Goal: Task Accomplishment & Management: Use online tool/utility

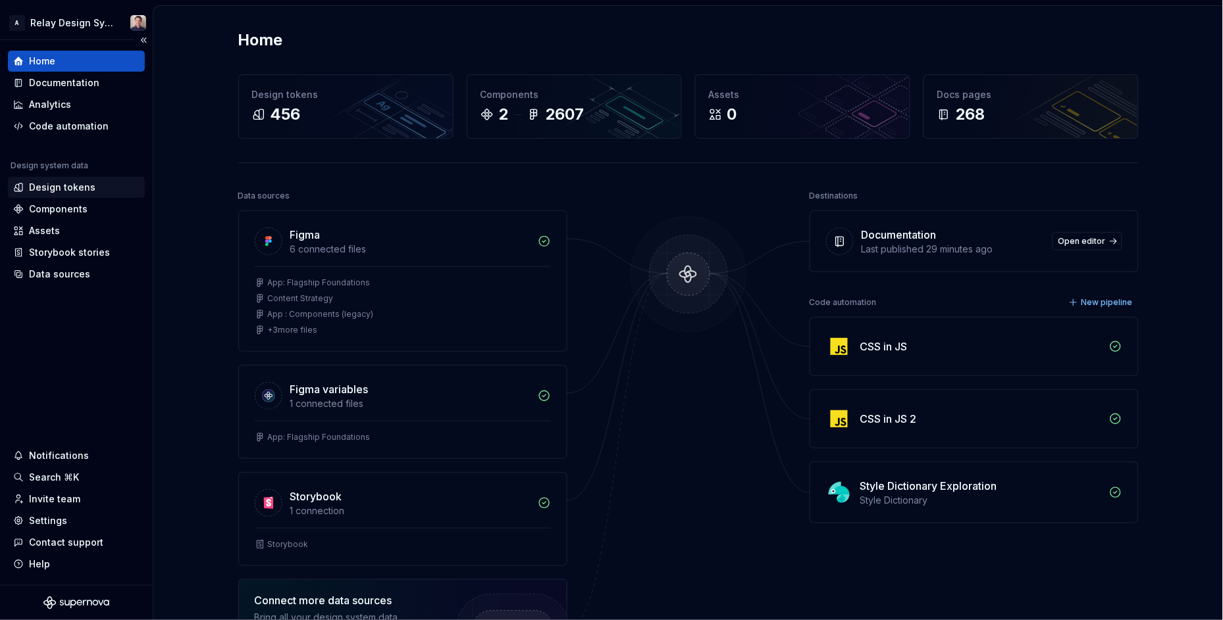
click at [78, 184] on div "Design tokens" at bounding box center [62, 187] width 66 height 13
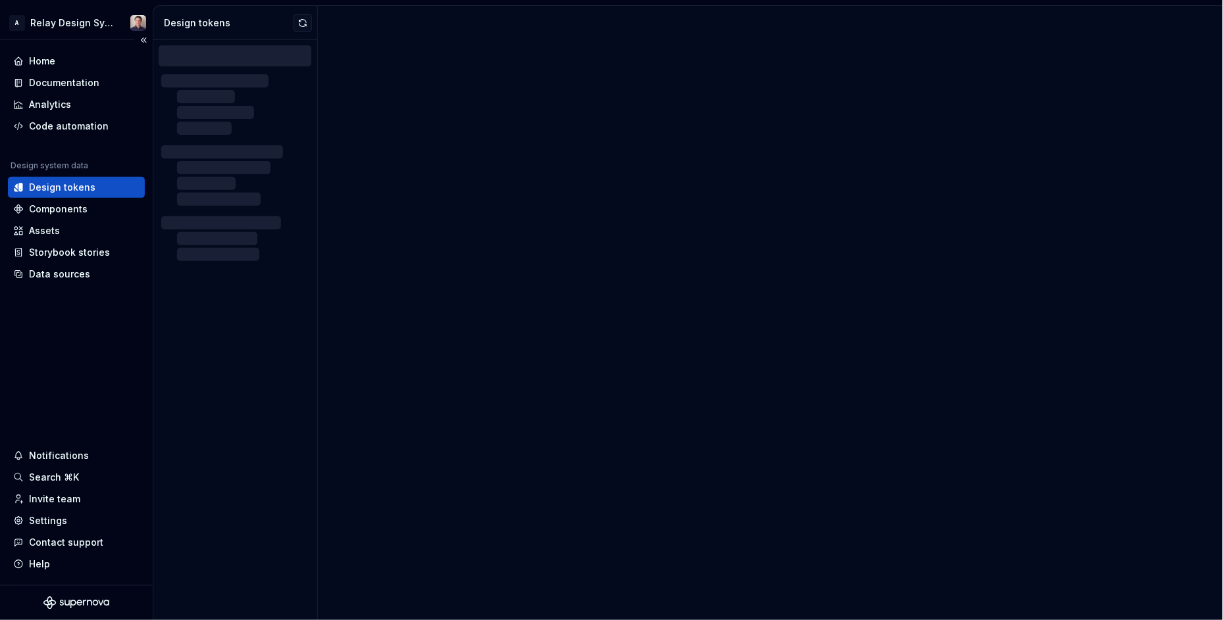
click at [77, 184] on div "Design tokens" at bounding box center [62, 187] width 66 height 13
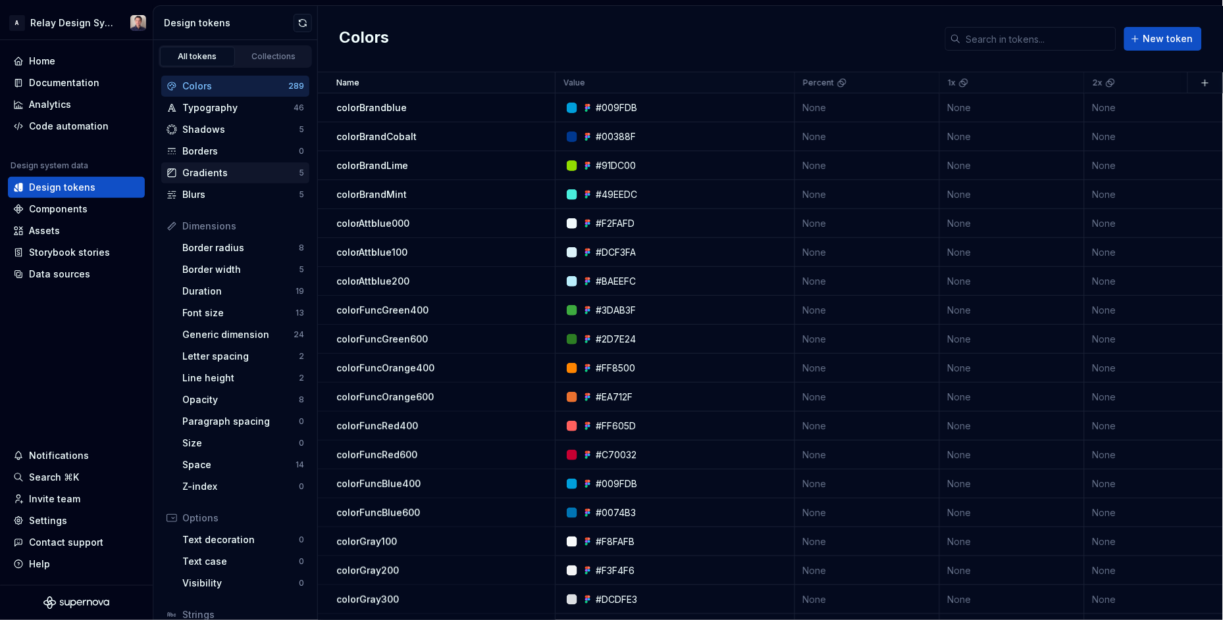
click at [228, 171] on div "Gradients" at bounding box center [240, 172] width 116 height 13
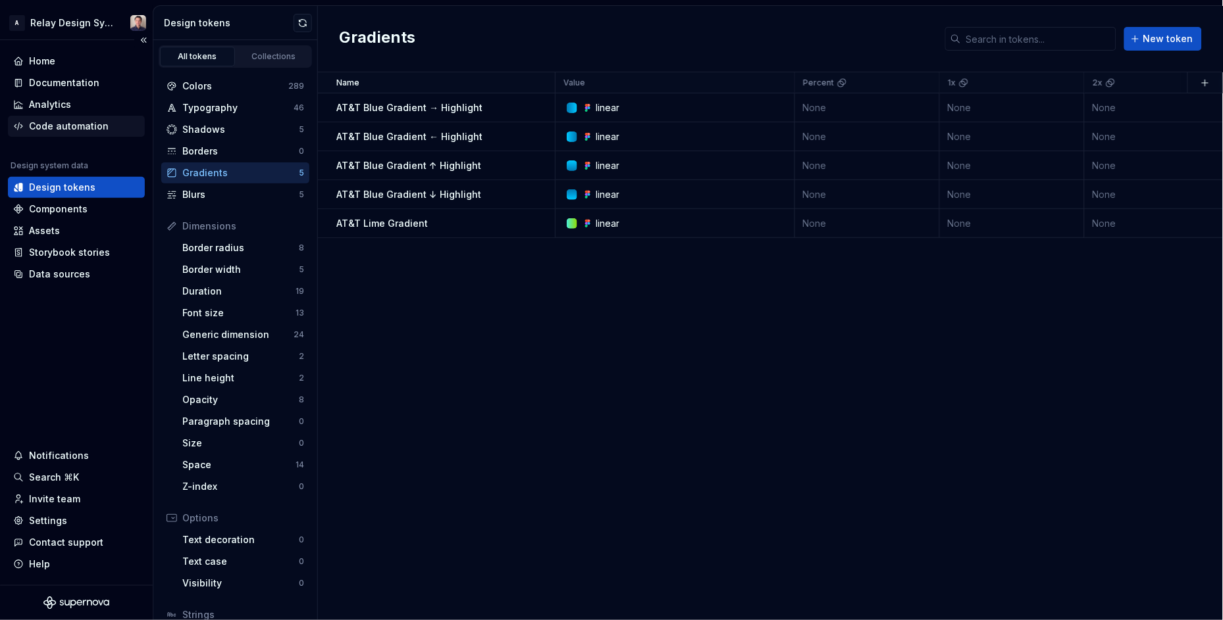
click at [66, 120] on div "Code automation" at bounding box center [69, 126] width 80 height 13
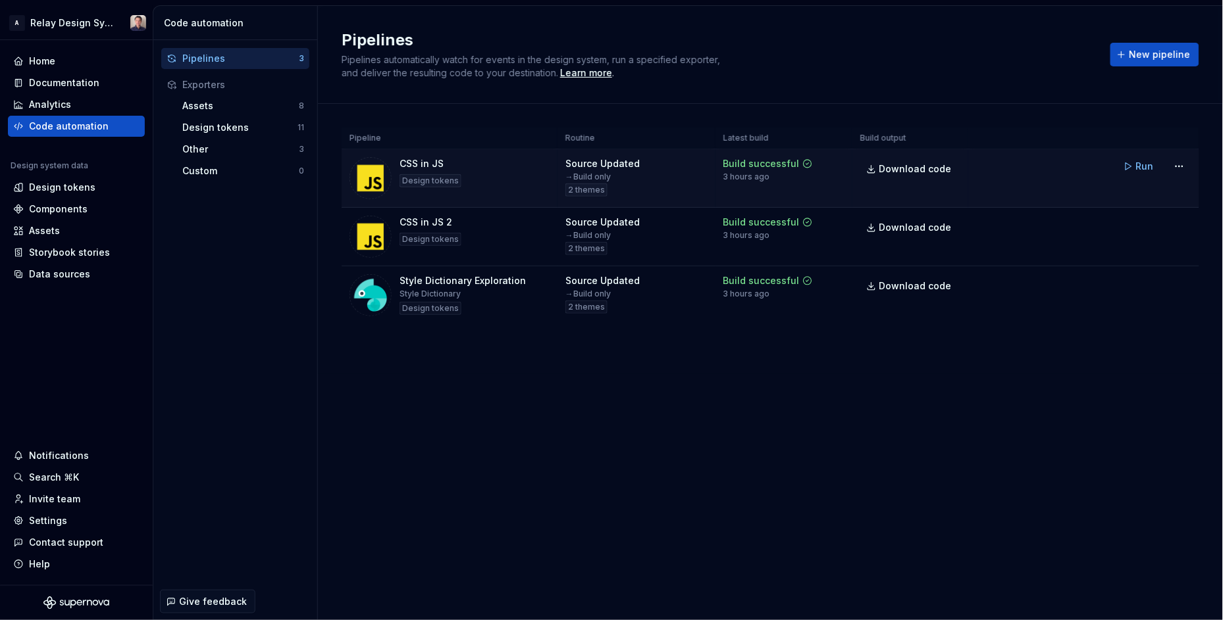
click at [1147, 164] on span "Run" at bounding box center [1145, 166] width 18 height 13
click at [1180, 170] on html "A Relay Design System Home Documentation Analytics Code automation Design syste…" at bounding box center [611, 310] width 1223 height 620
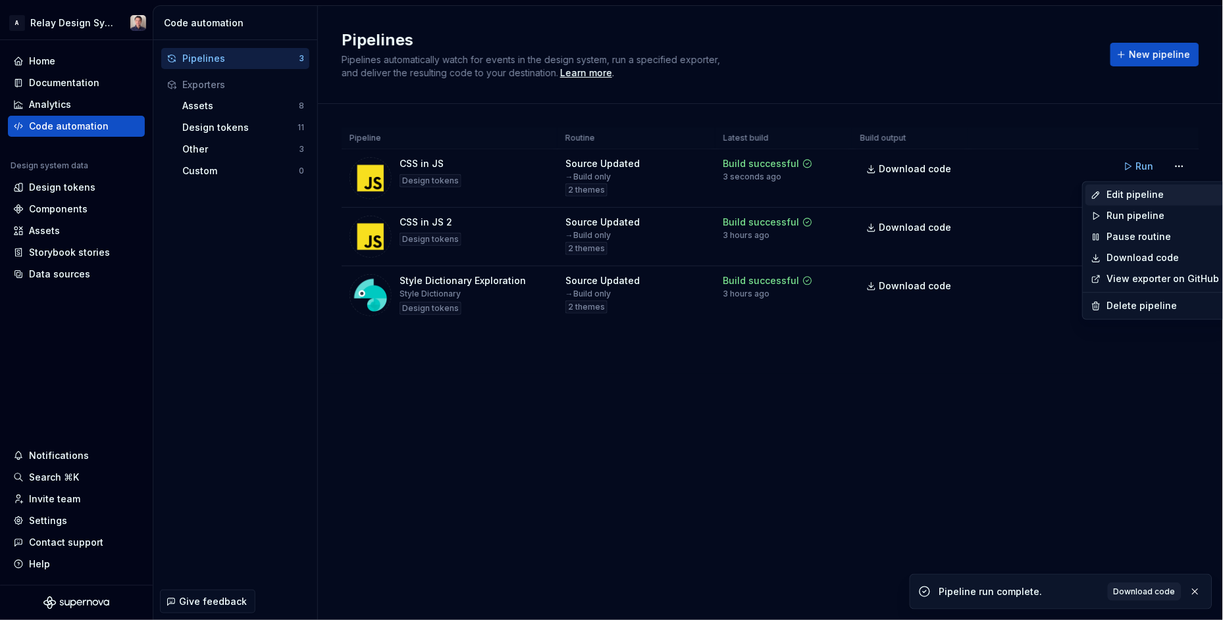
click at [1153, 192] on div "Edit pipeline" at bounding box center [1162, 195] width 113 height 13
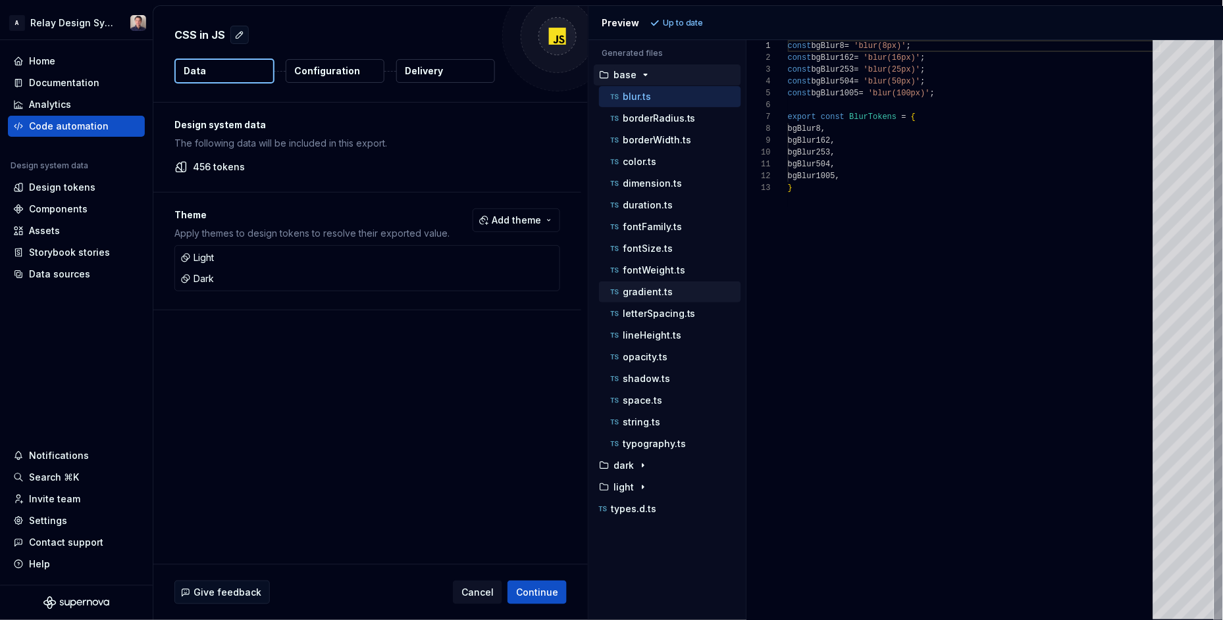
click at [645, 295] on p "gradient.ts" at bounding box center [647, 292] width 50 height 11
type textarea "**********"
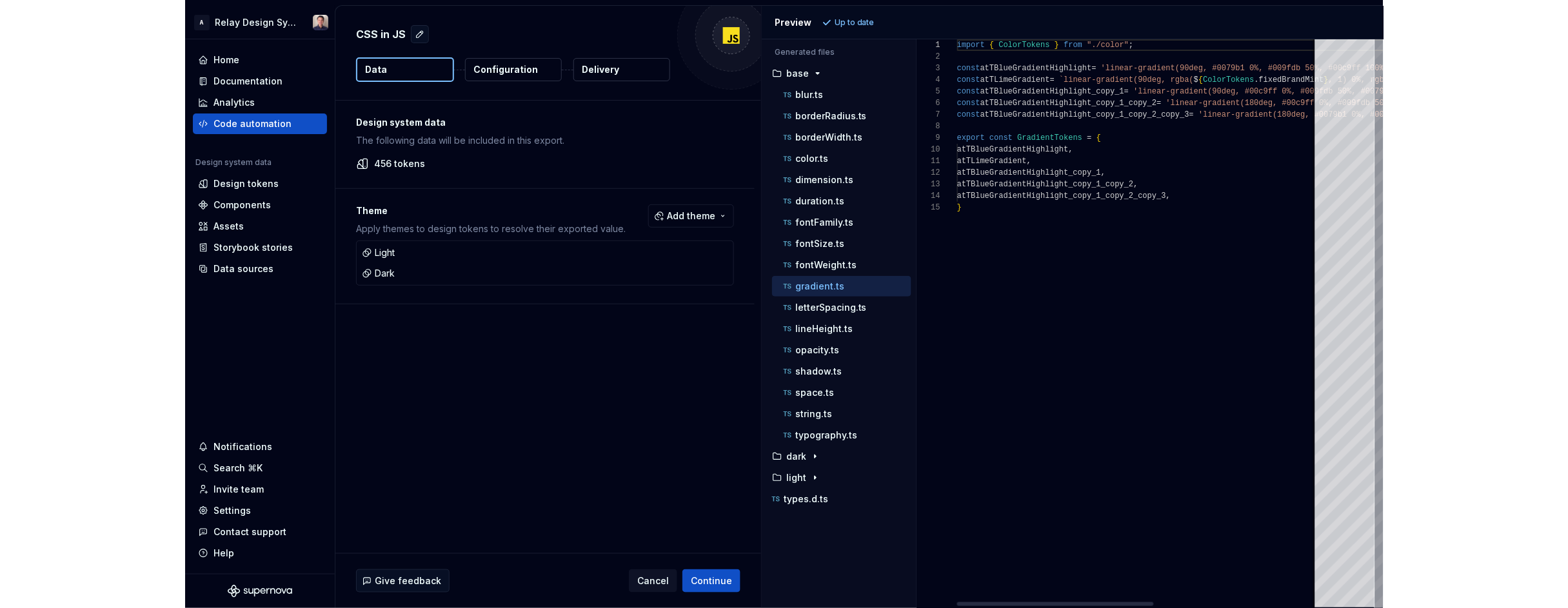
scroll to position [69, 0]
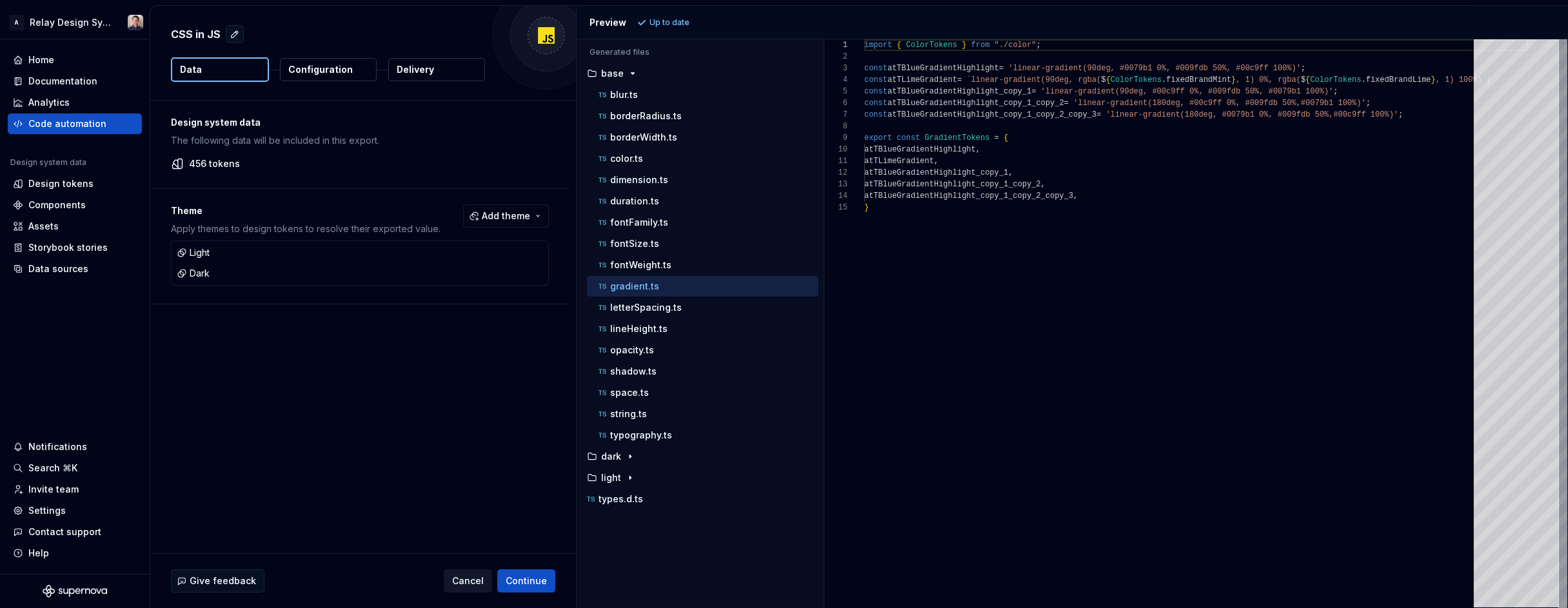
click at [466, 582] on span "Cancel" at bounding box center [467, 581] width 31 height 13
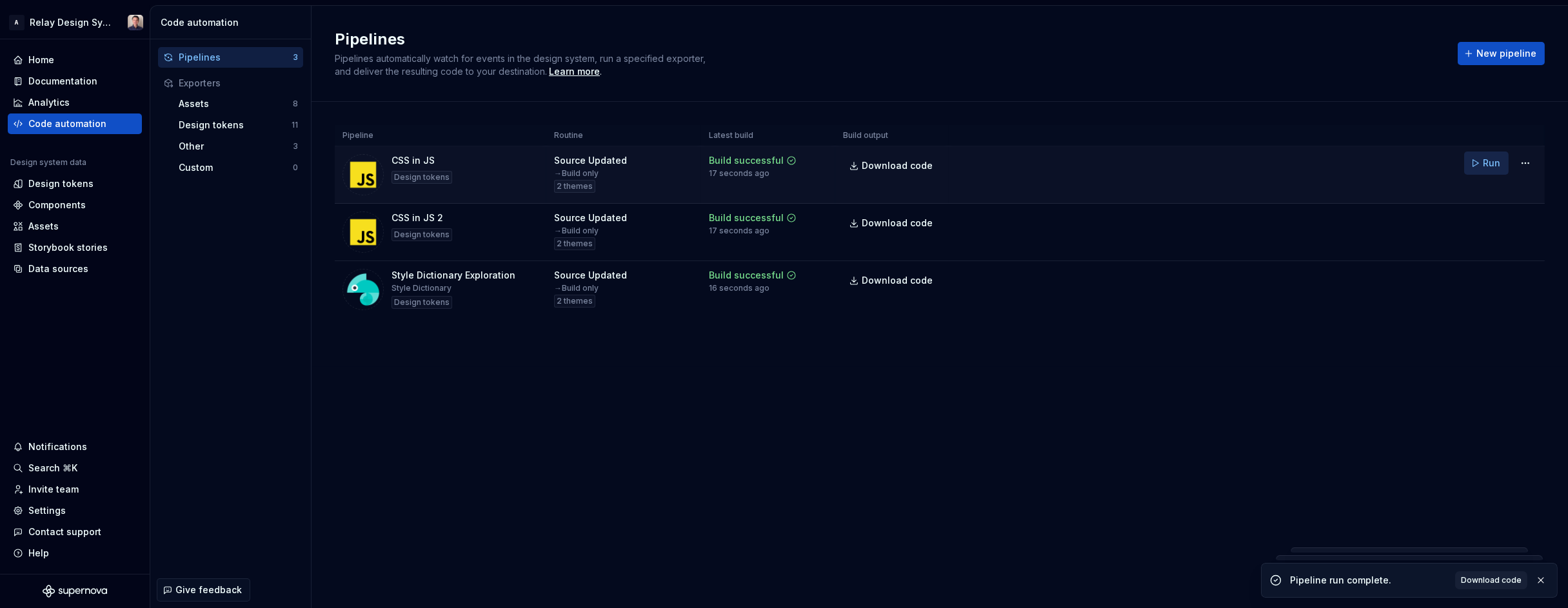
click at [1198, 167] on span "Run" at bounding box center [1492, 163] width 18 height 13
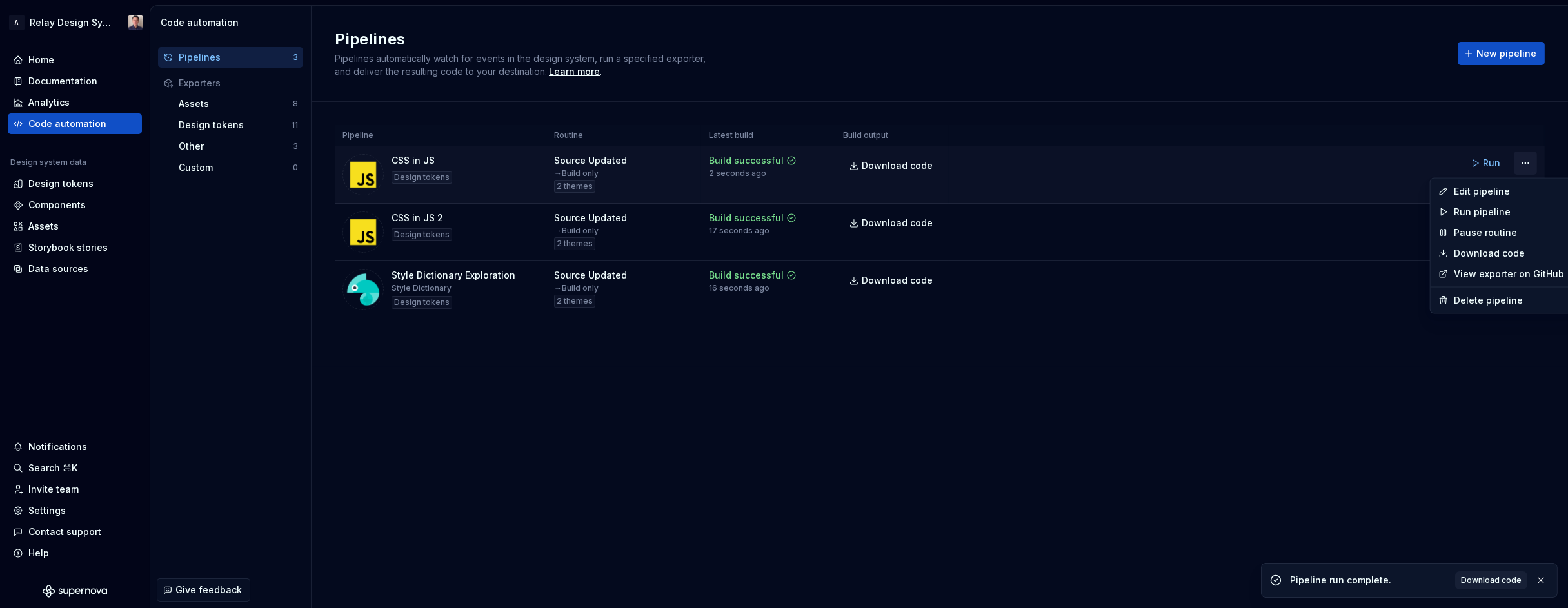
click at [1198, 167] on html "A Relay Design System Home Documentation Analytics Code automation Design syste…" at bounding box center [784, 304] width 1568 height 608
click at [1198, 191] on div "Edit pipeline" at bounding box center [1508, 191] width 111 height 13
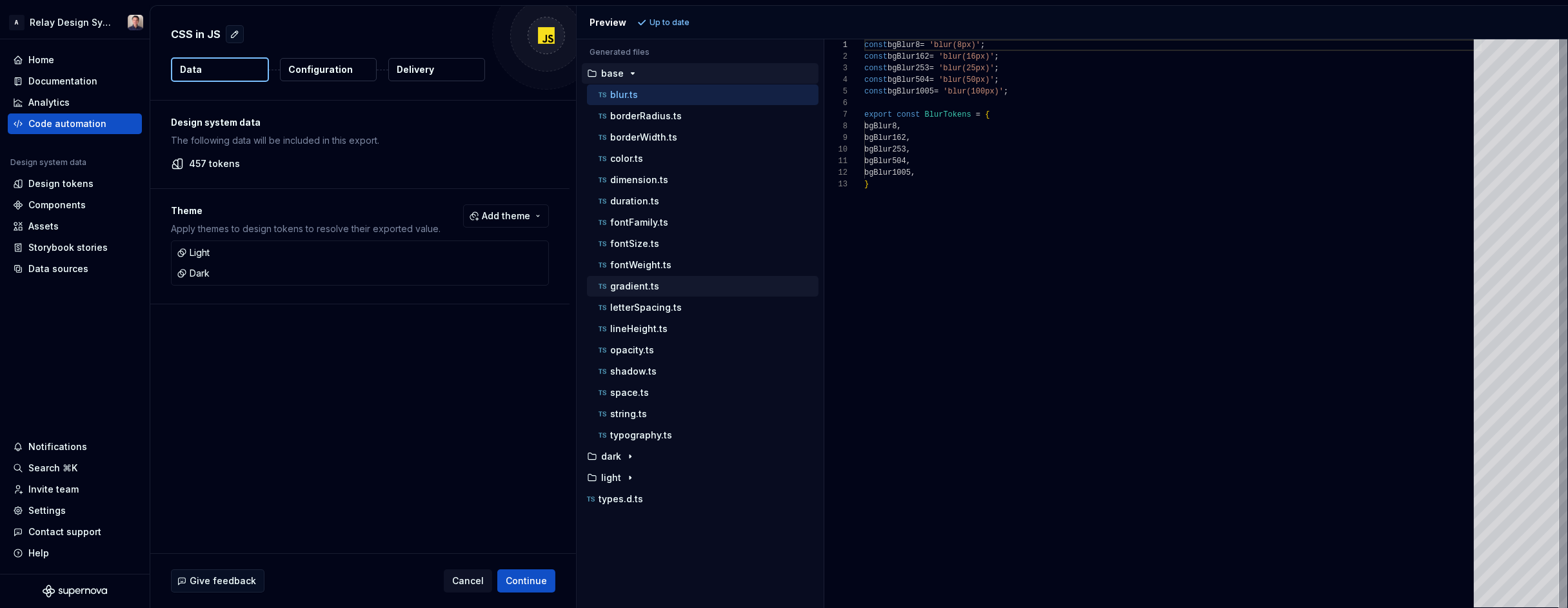
click at [668, 283] on div "gradient.ts" at bounding box center [707, 286] width 222 height 13
type textarea "**********"
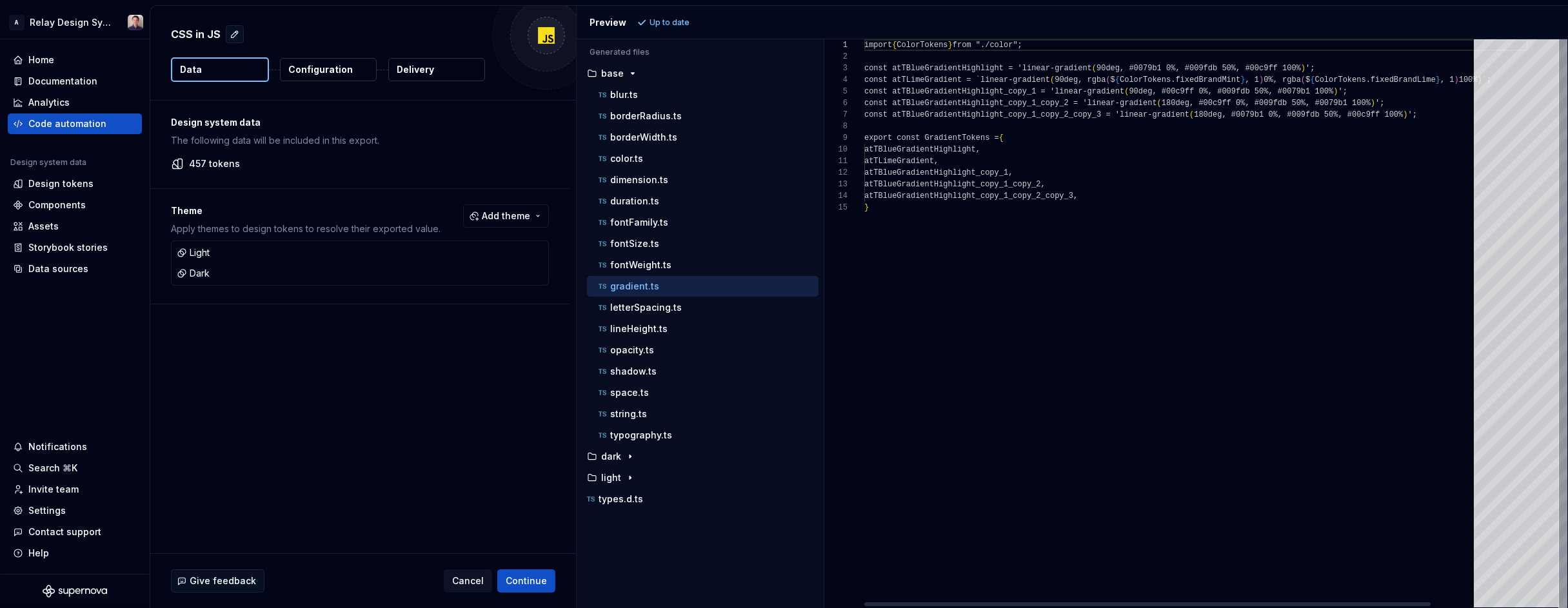
scroll to position [69, 0]
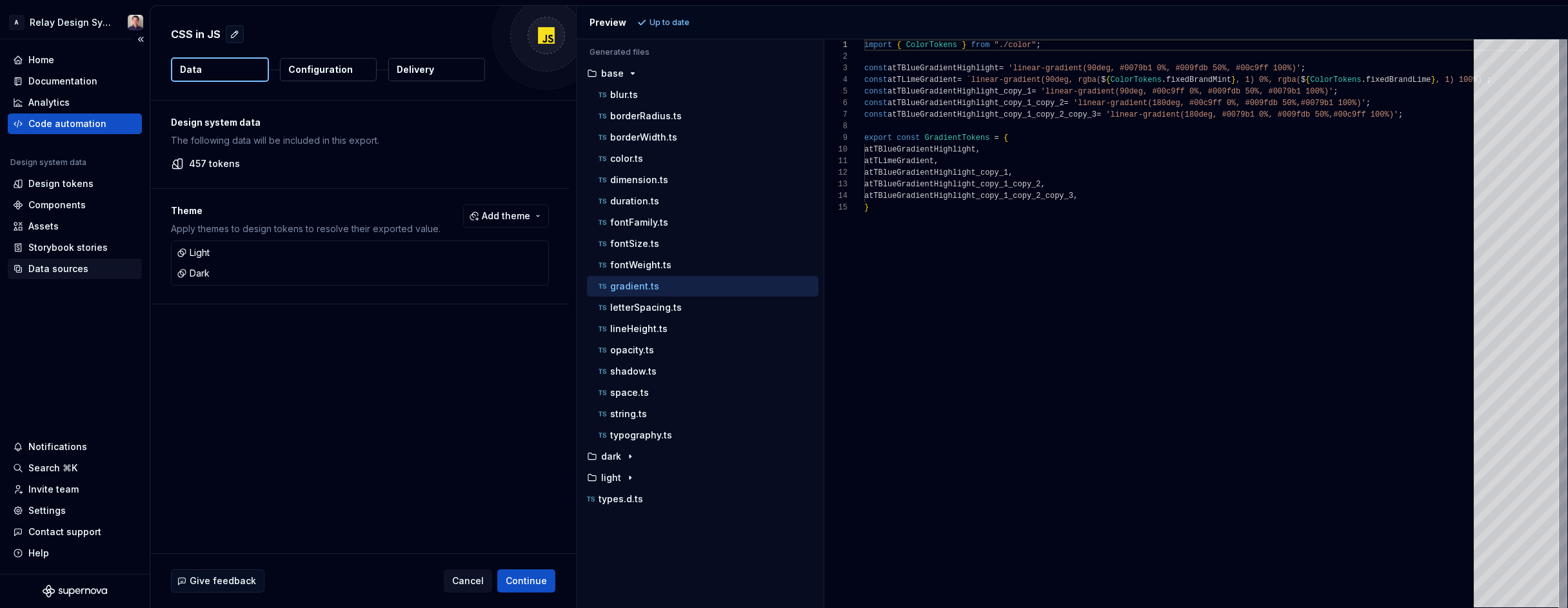
click at [62, 271] on div "Data sources" at bounding box center [58, 269] width 60 height 13
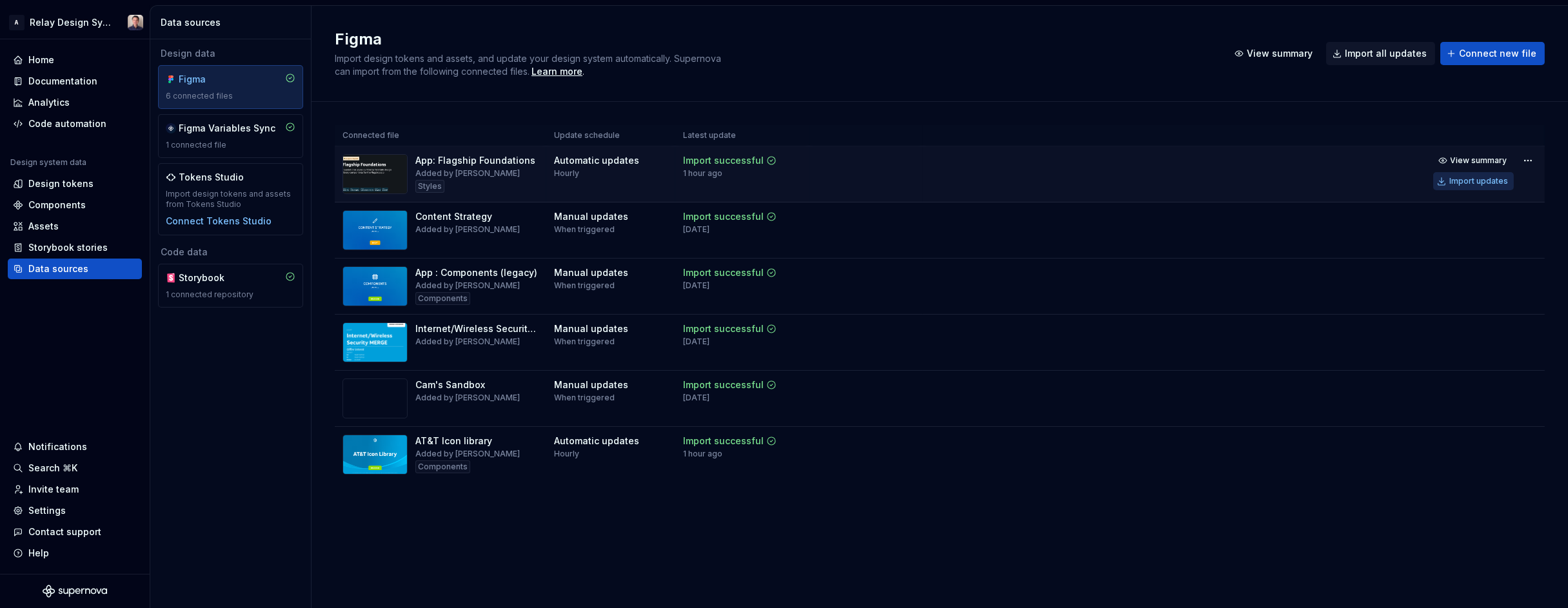
click at [1198, 180] on div "Import updates" at bounding box center [1478, 181] width 59 height 11
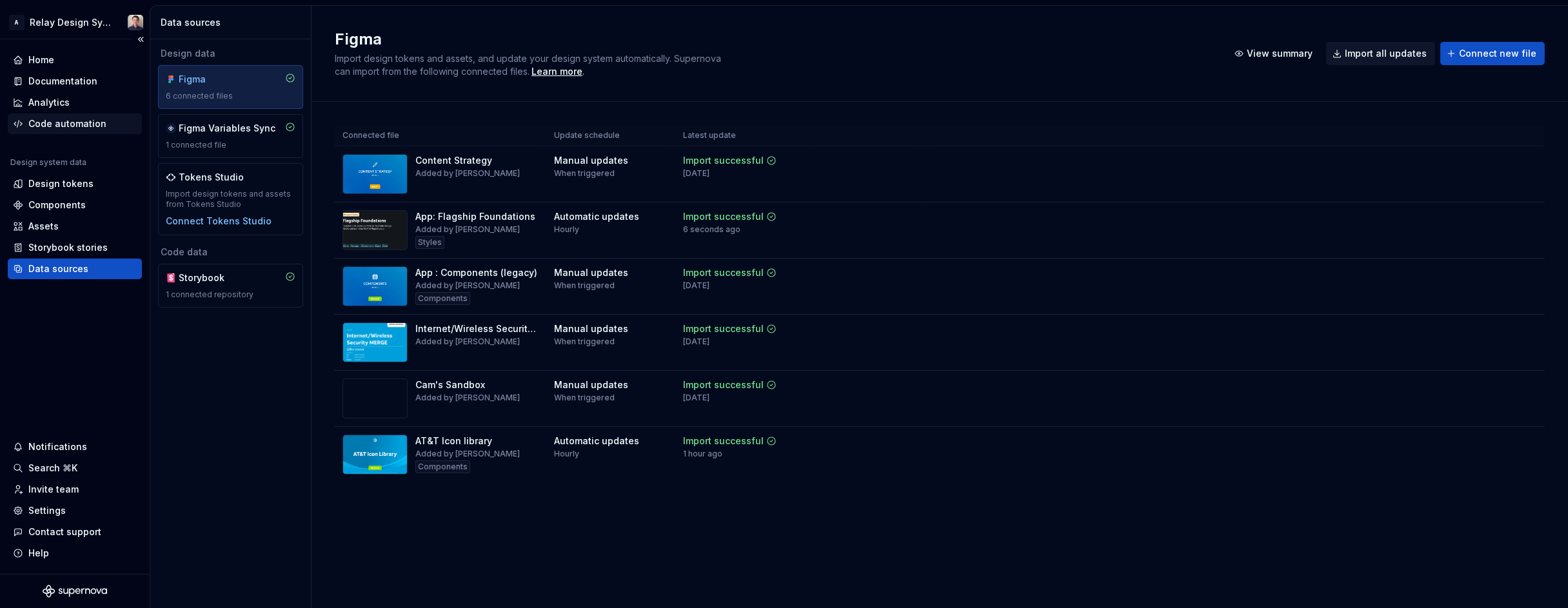
click at [67, 125] on div "Code automation" at bounding box center [68, 124] width 78 height 13
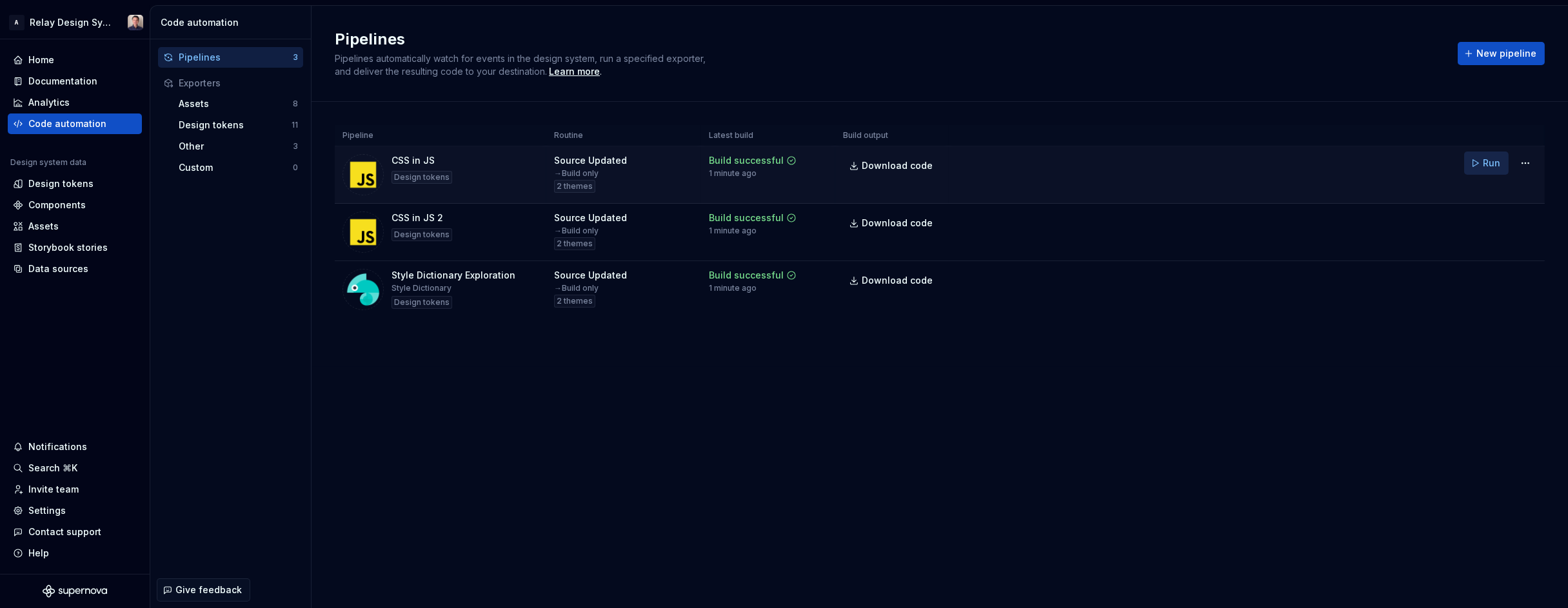
click at [1198, 165] on span "Run" at bounding box center [1492, 163] width 18 height 13
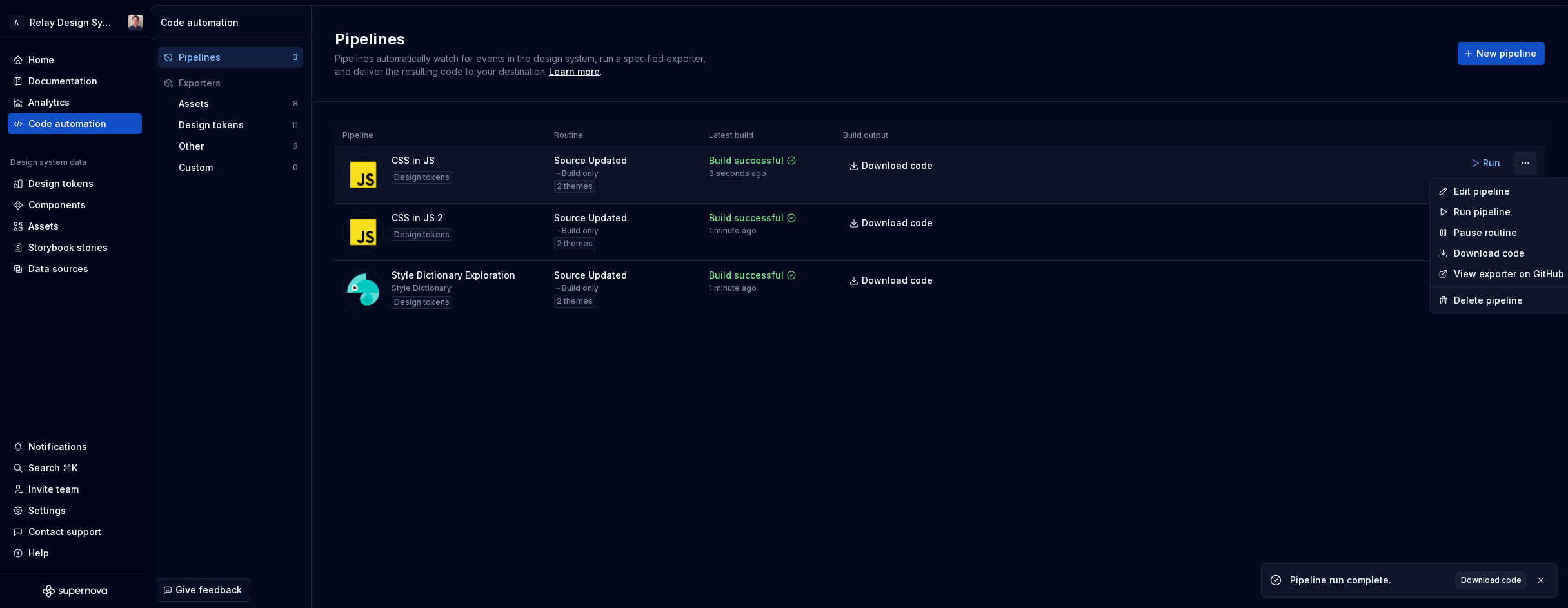
click at [1198, 159] on html "A Relay Design System Home Documentation Analytics Code automation Design syste…" at bounding box center [784, 304] width 1568 height 608
click at [1198, 186] on div "Edit pipeline" at bounding box center [1508, 191] width 111 height 13
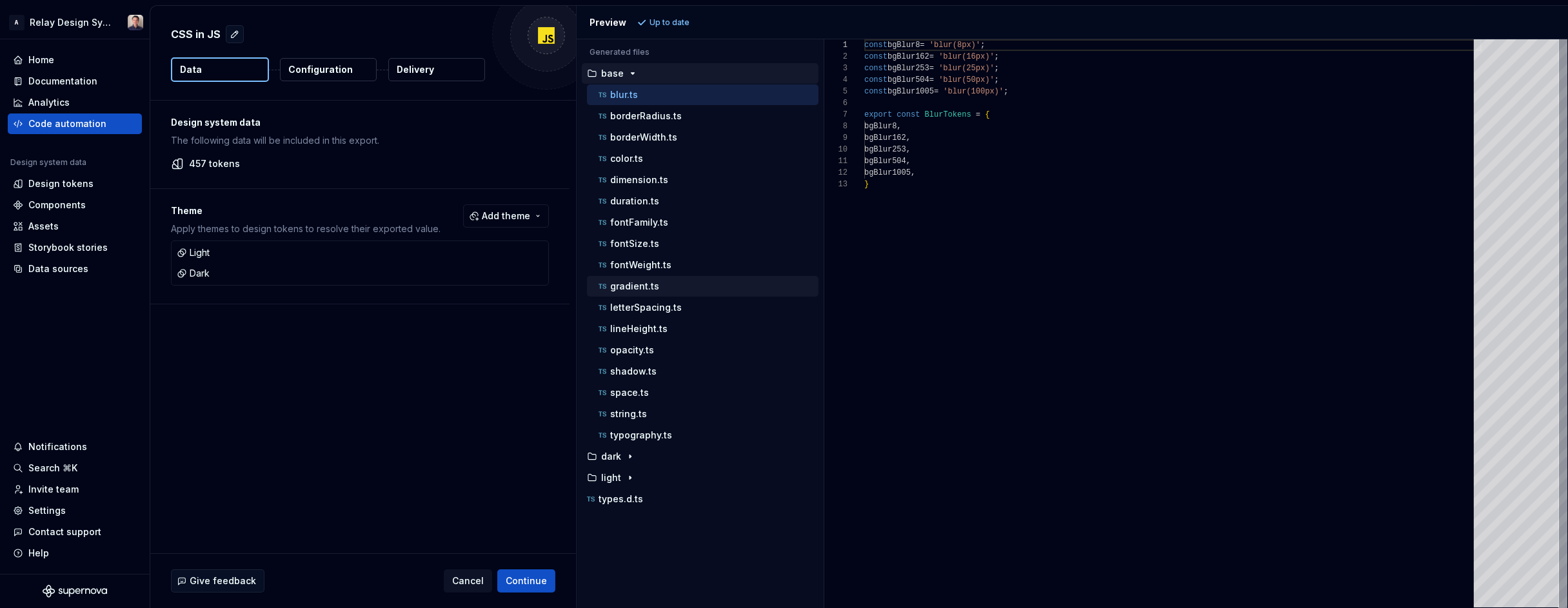
click at [647, 285] on p "gradient.ts" at bounding box center [634, 286] width 49 height 11
type textarea "**********"
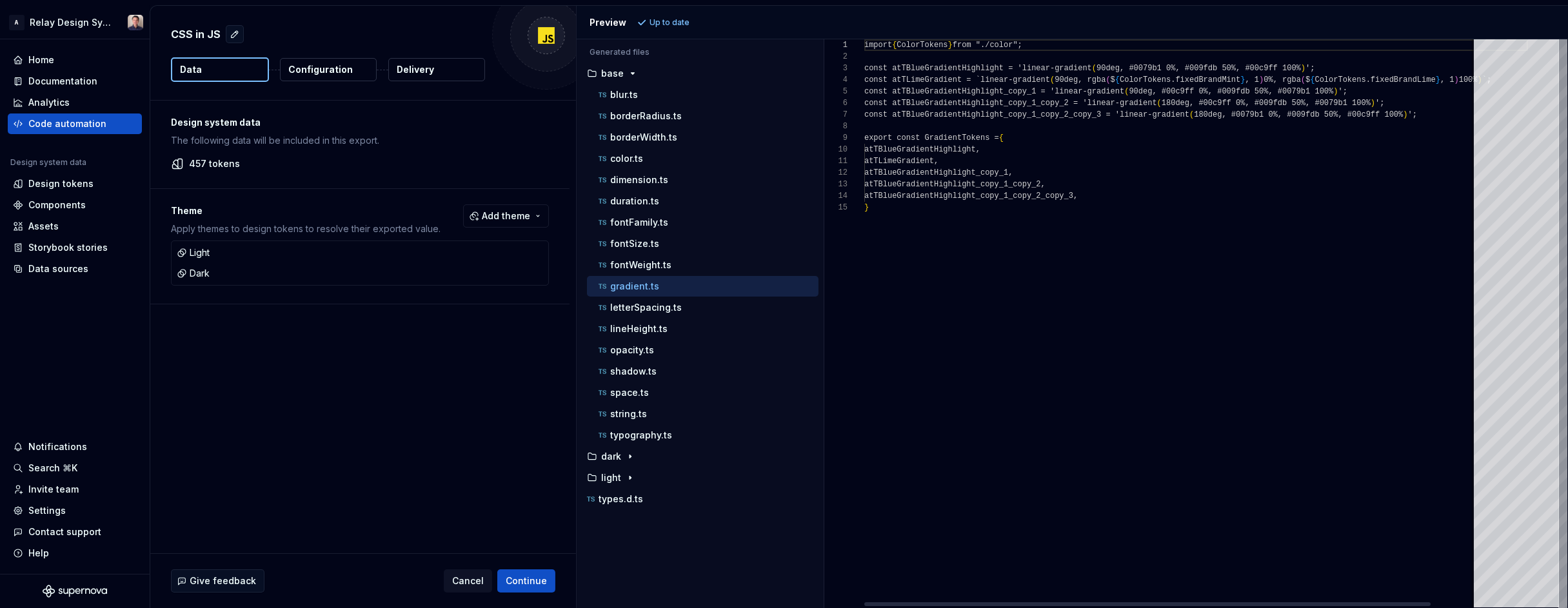
scroll to position [69, 0]
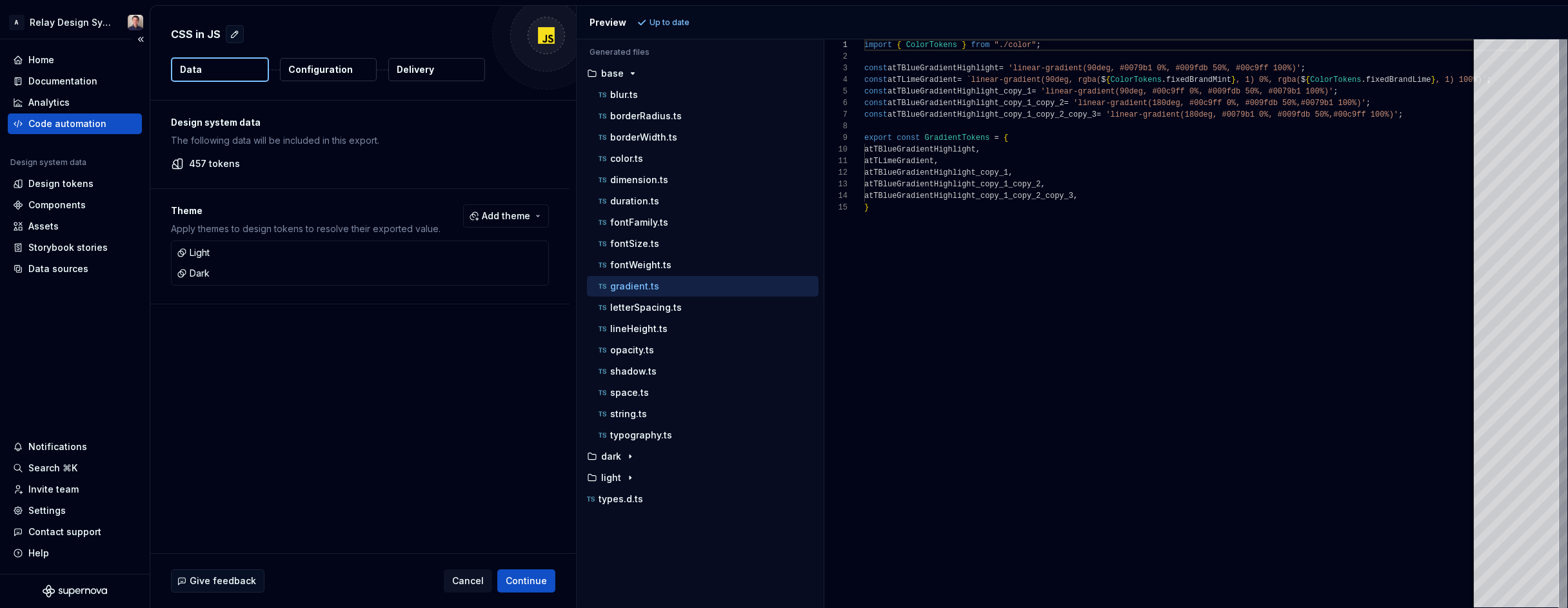
click at [58, 119] on div "Code automation" at bounding box center [68, 124] width 78 height 13
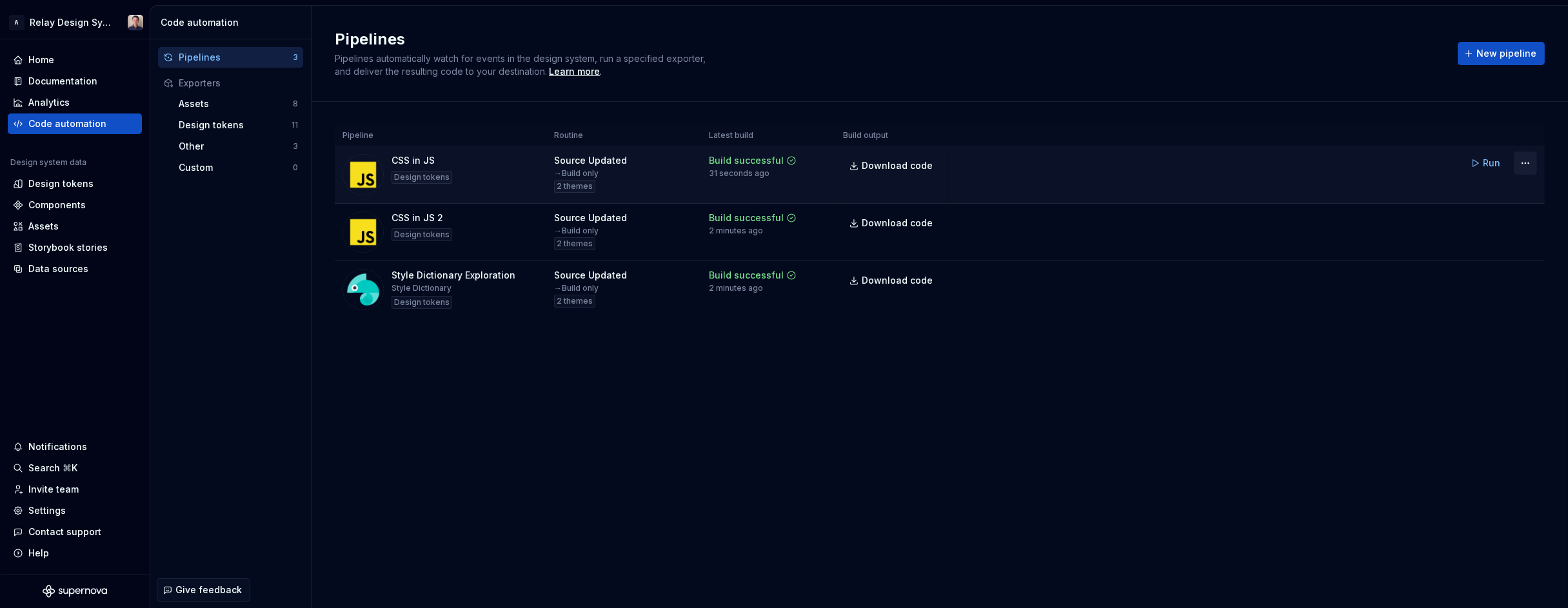
click at [1198, 164] on html "A Relay Design System Home Documentation Analytics Code automation Design syste…" at bounding box center [784, 304] width 1568 height 608
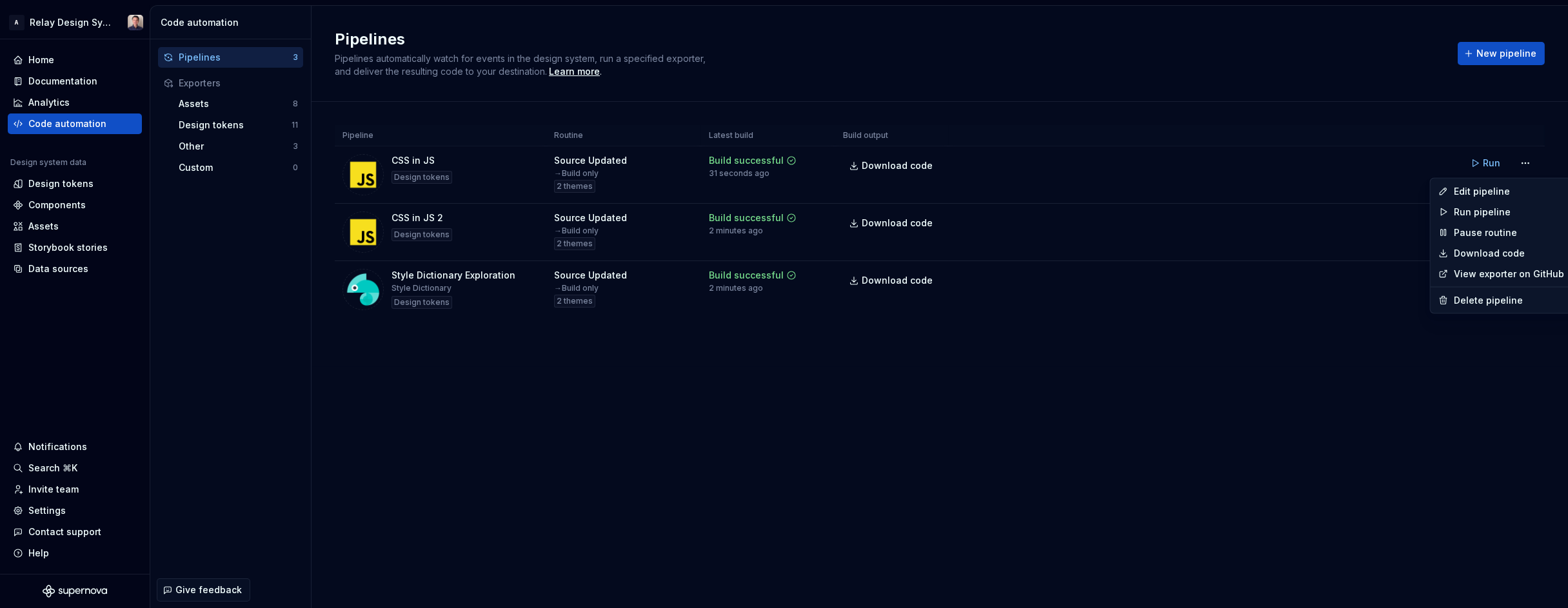
click at [529, 177] on html "A Relay Design System Home Documentation Analytics Code automation Design syste…" at bounding box center [784, 304] width 1568 height 608
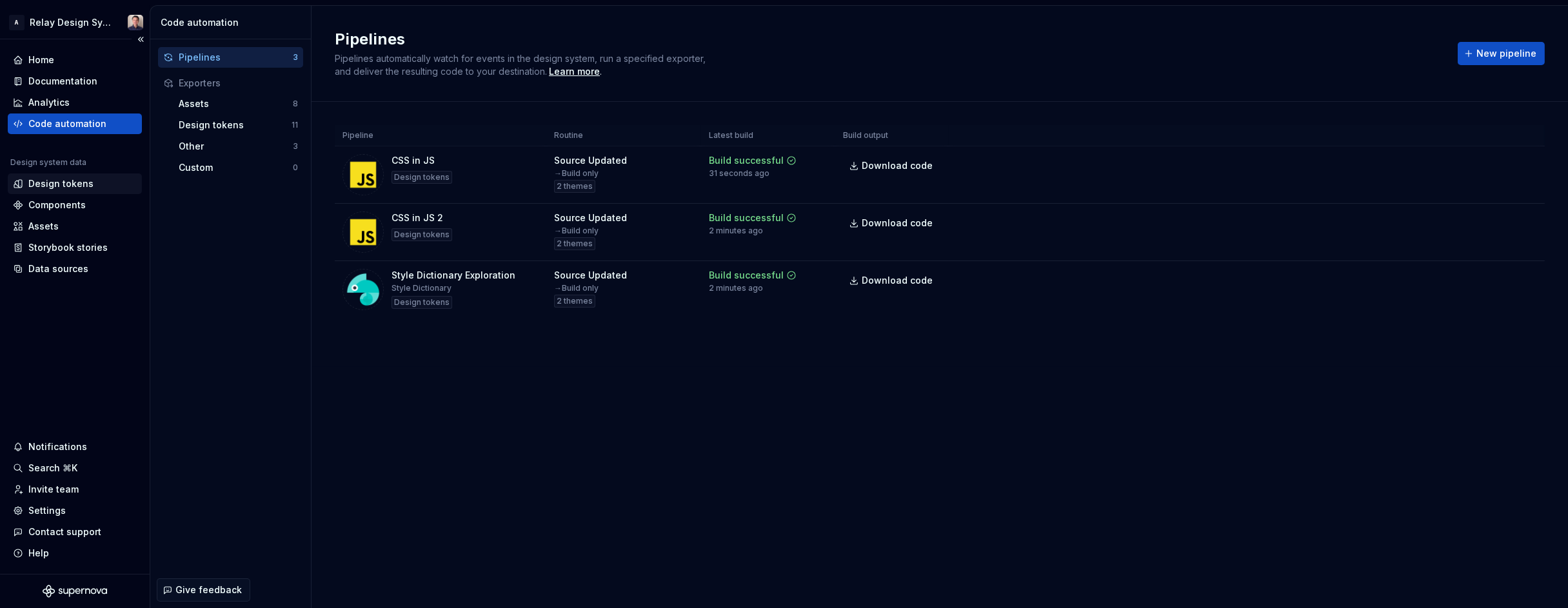
click at [72, 185] on div "Design tokens" at bounding box center [61, 183] width 65 height 13
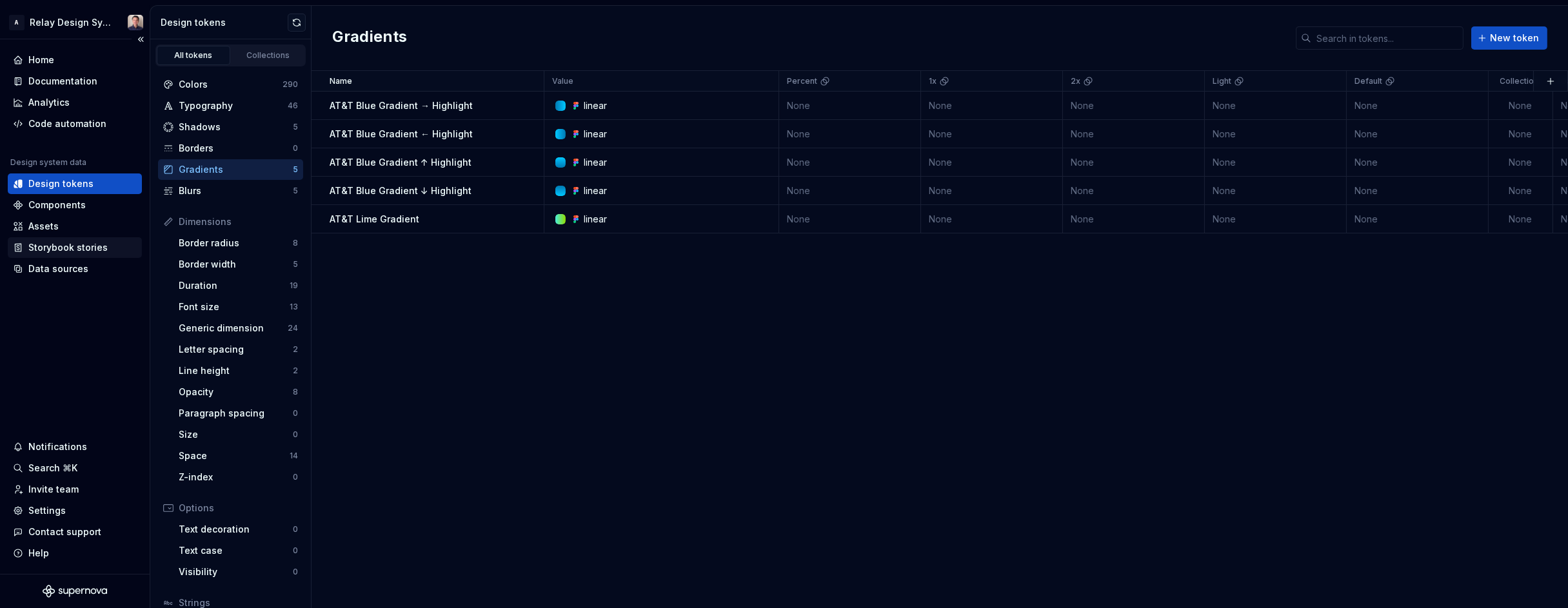
click at [80, 243] on div "Storybook stories" at bounding box center [68, 247] width 79 height 13
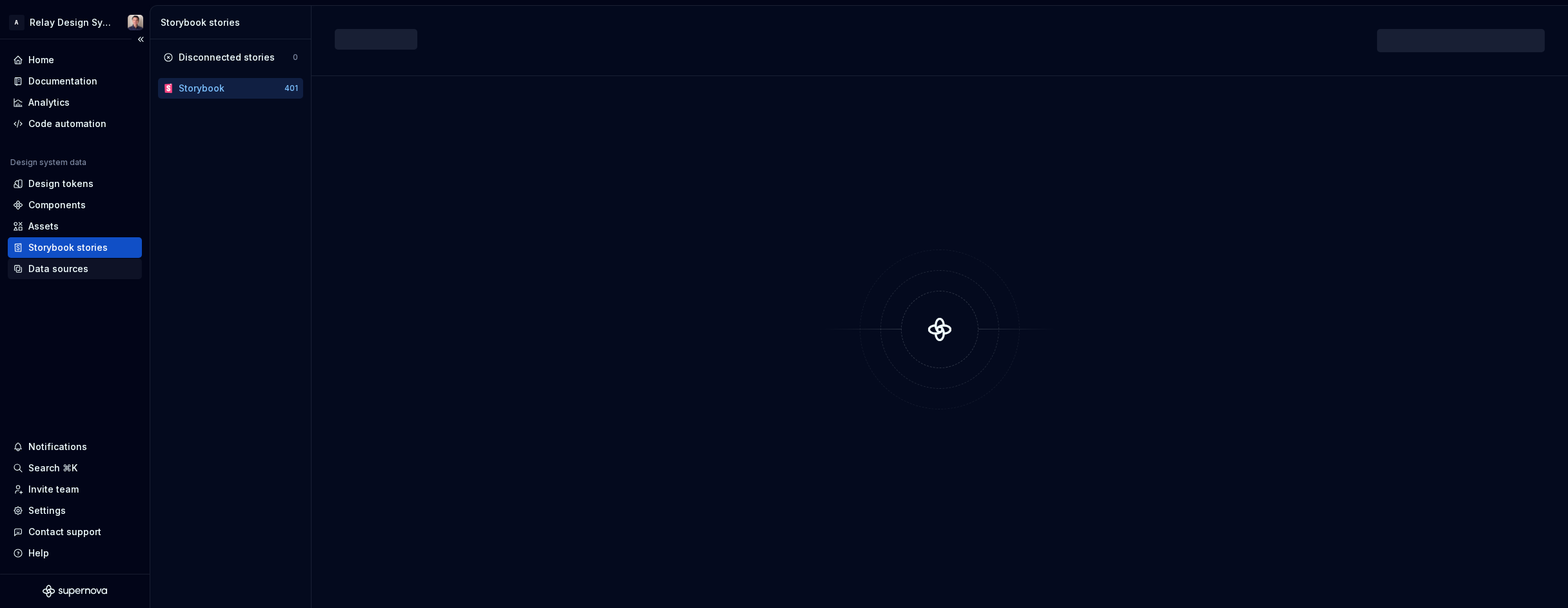
click at [79, 267] on div "Data sources" at bounding box center [58, 269] width 60 height 13
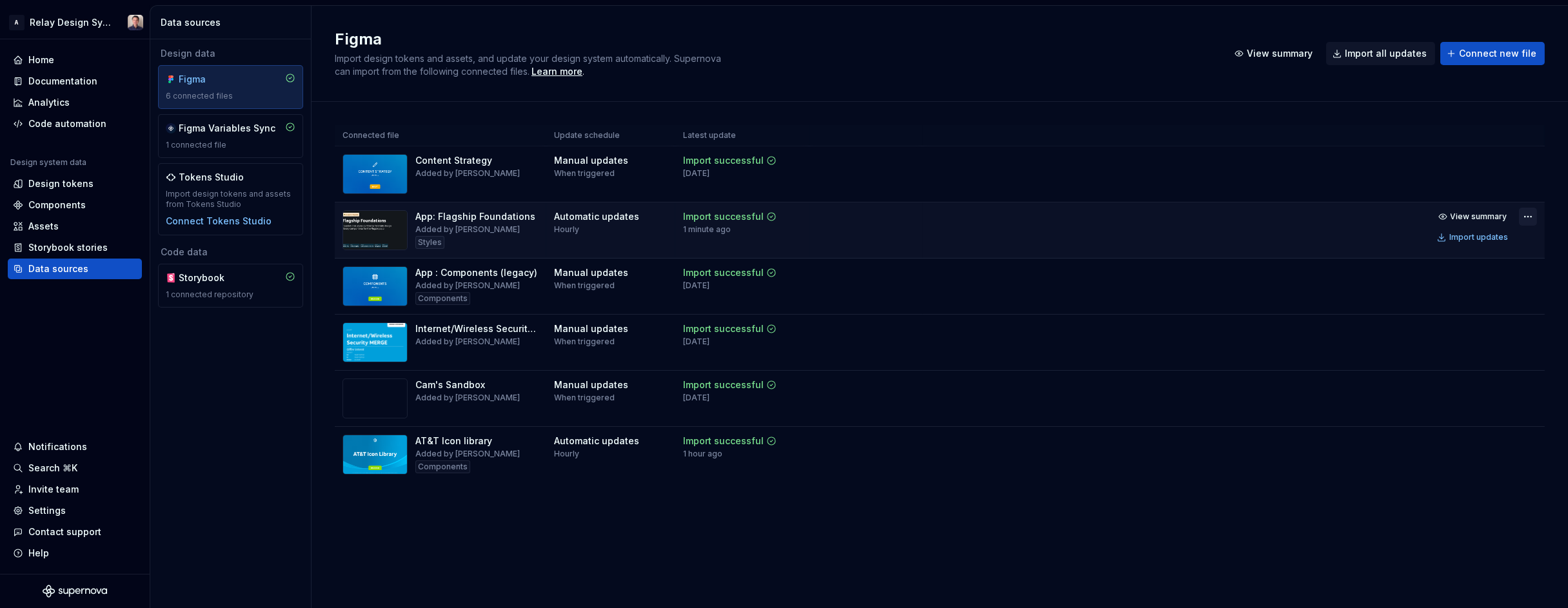
click at [1198, 219] on html "A Relay Design System Home Documentation Analytics Code automation Design syste…" at bounding box center [784, 304] width 1568 height 608
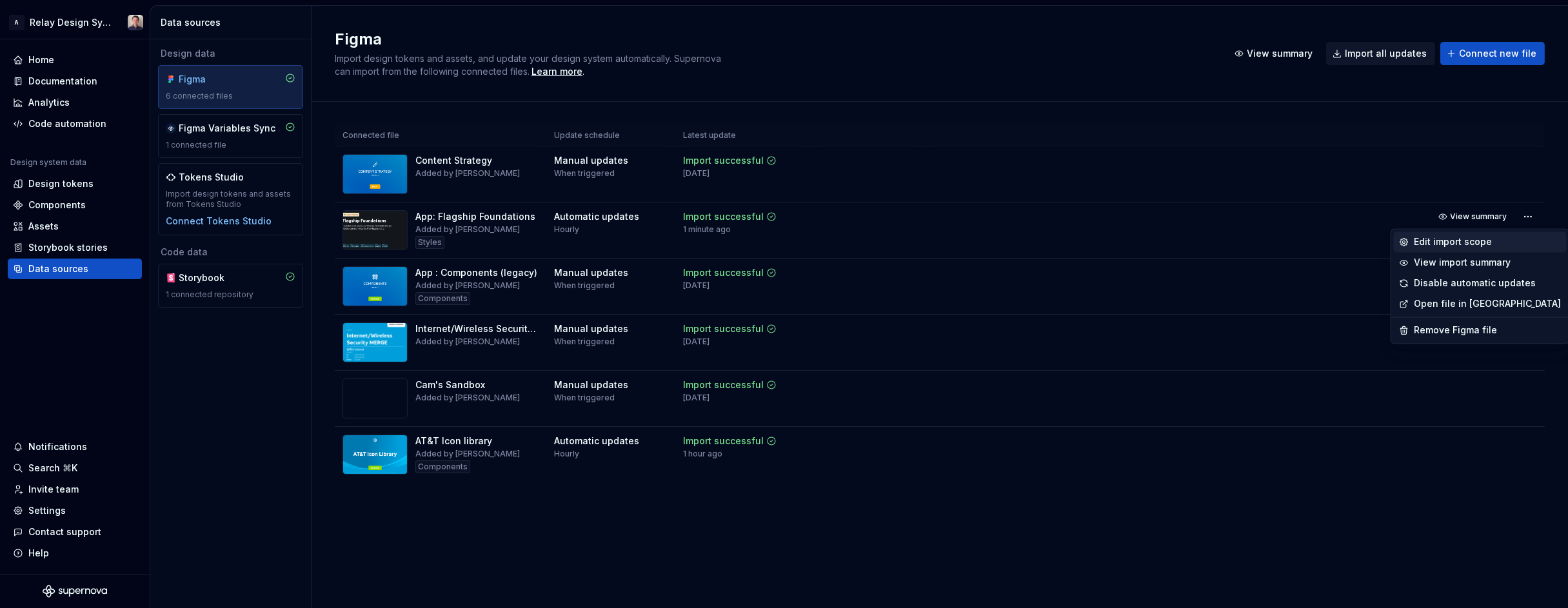
click at [1198, 239] on div "Edit import scope" at bounding box center [1488, 241] width 147 height 13
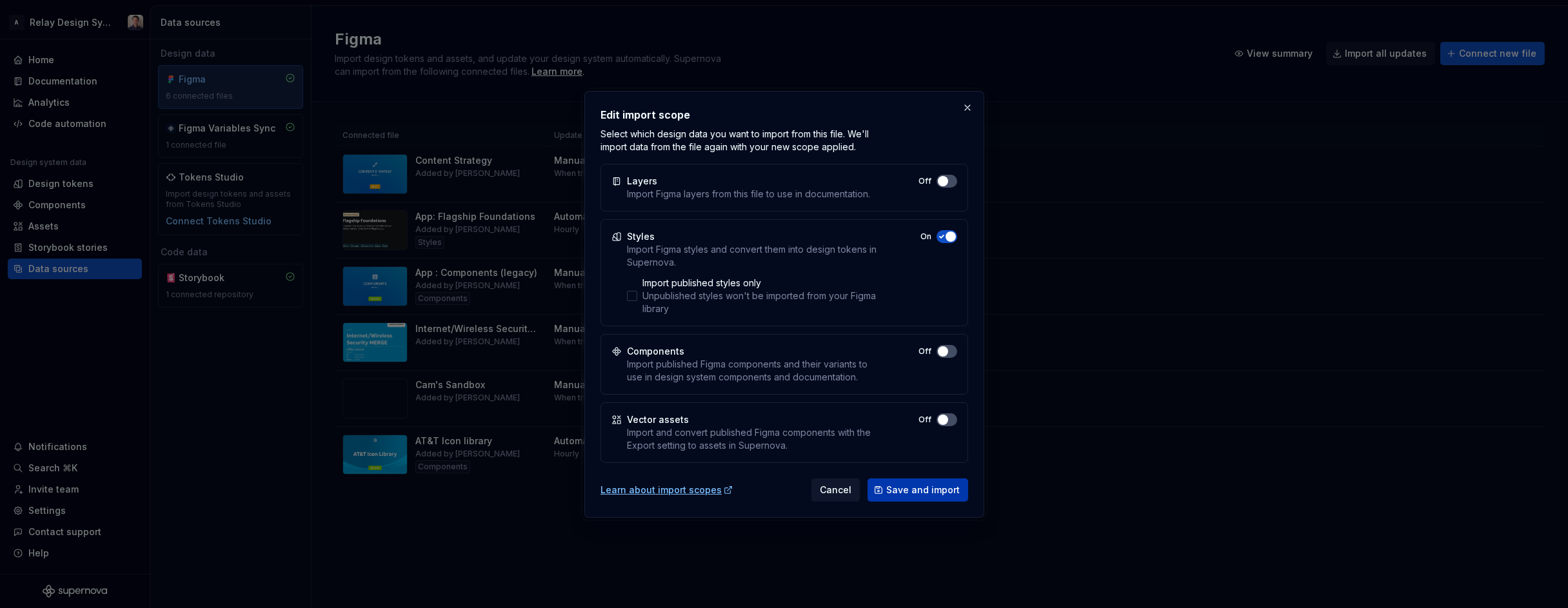
click at [929, 488] on span "Save and import" at bounding box center [922, 489] width 74 height 13
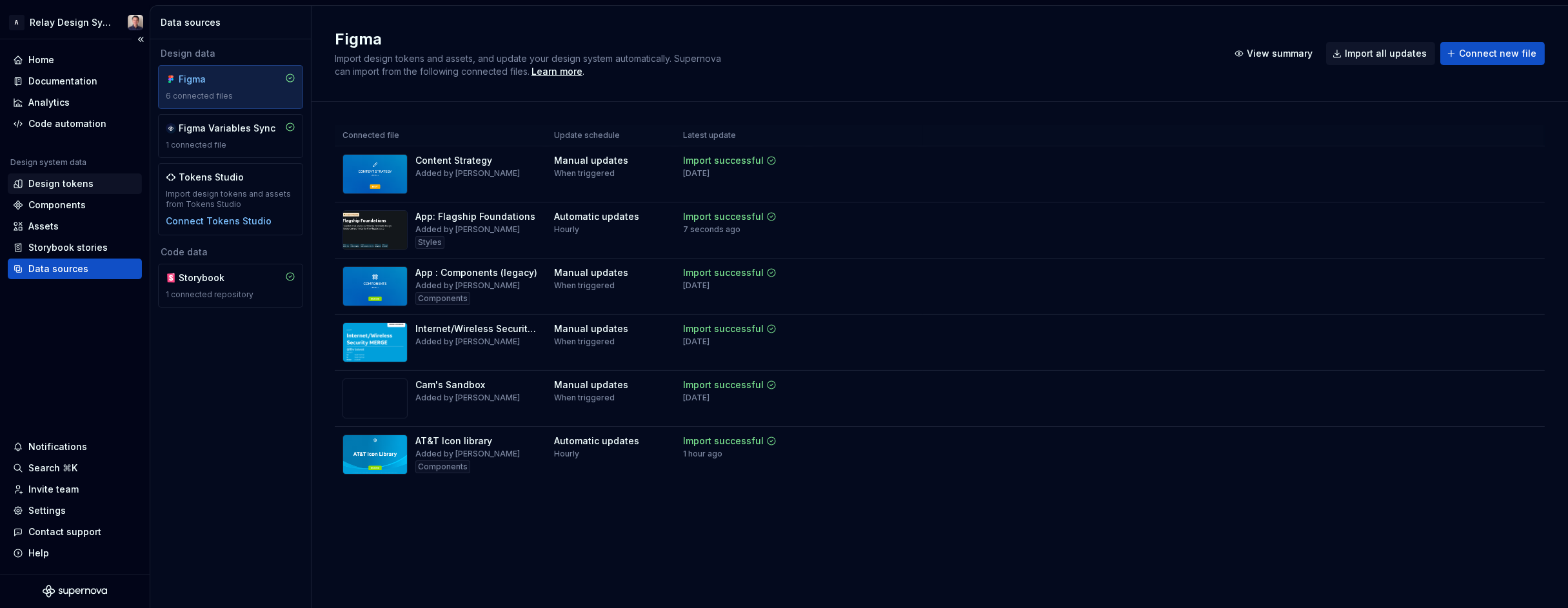
click at [86, 175] on div "Design tokens" at bounding box center [74, 183] width 134 height 21
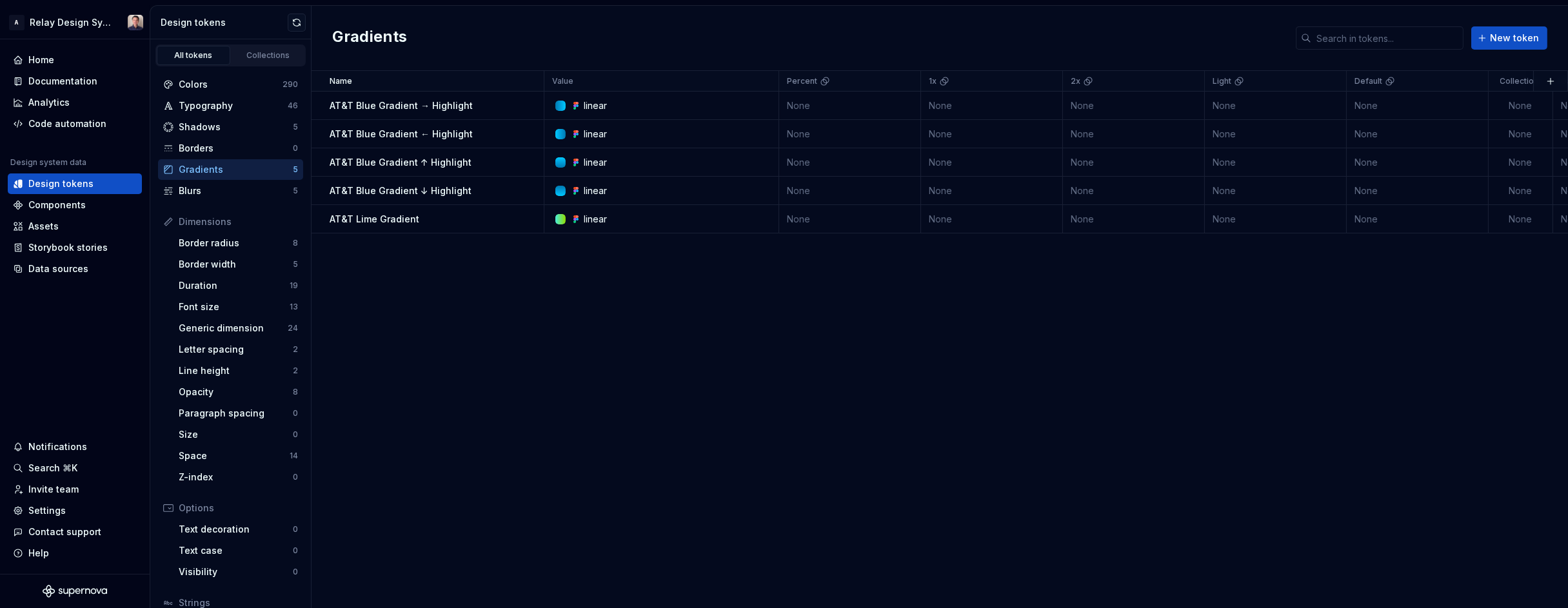
click at [220, 169] on div "Gradients" at bounding box center [235, 169] width 114 height 13
click at [226, 187] on div "Blurs" at bounding box center [235, 190] width 114 height 13
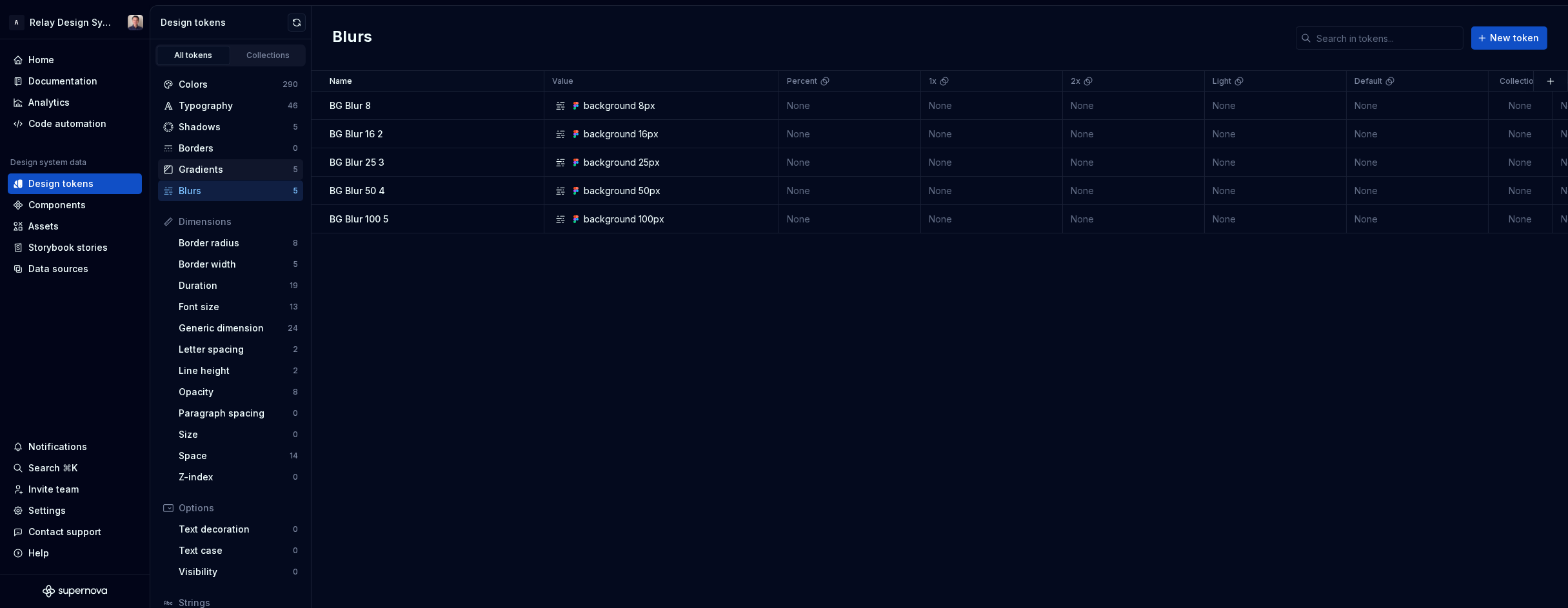
click at [225, 176] on div "Gradients" at bounding box center [235, 169] width 114 height 13
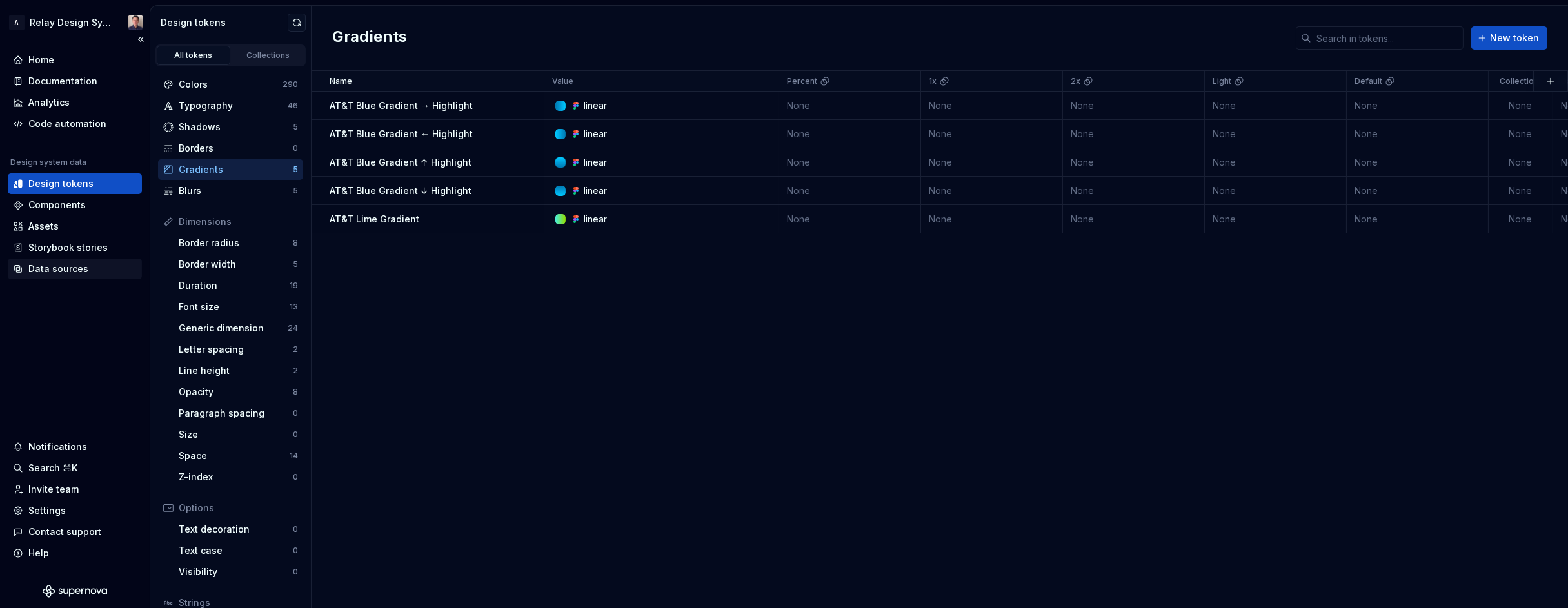
click at [74, 269] on div "Data sources" at bounding box center [58, 269] width 60 height 13
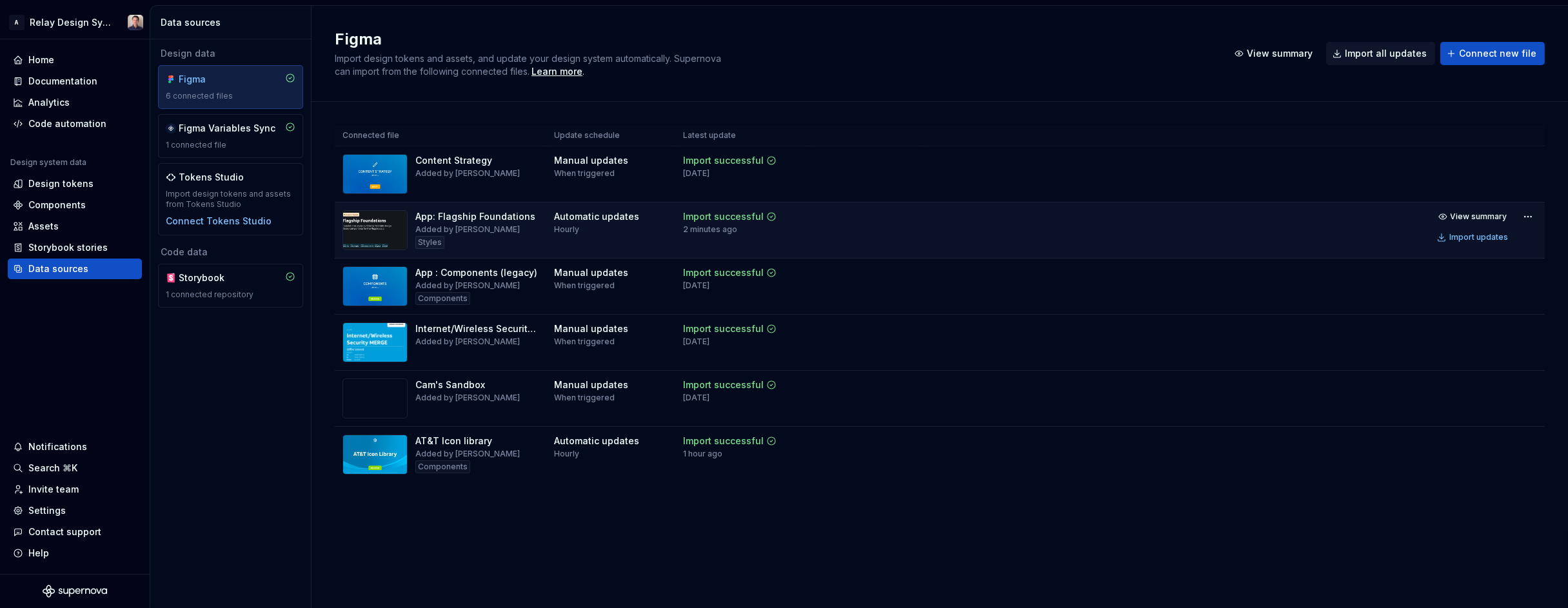
click at [844, 224] on td at bounding box center [866, 230] width 114 height 56
click at [1477, 237] on div "Import updates" at bounding box center [1478, 237] width 59 height 11
click at [65, 184] on div "Design tokens" at bounding box center [61, 183] width 65 height 13
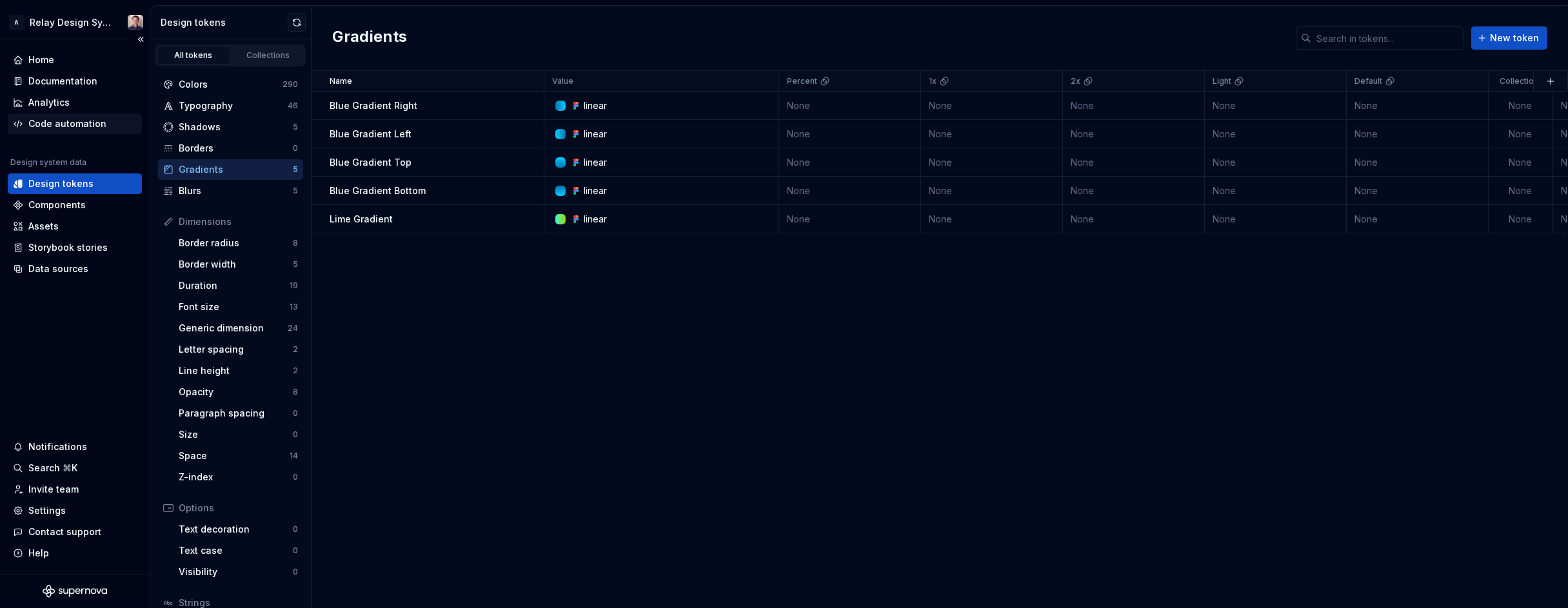
click at [63, 120] on div "Code automation" at bounding box center [68, 124] width 78 height 13
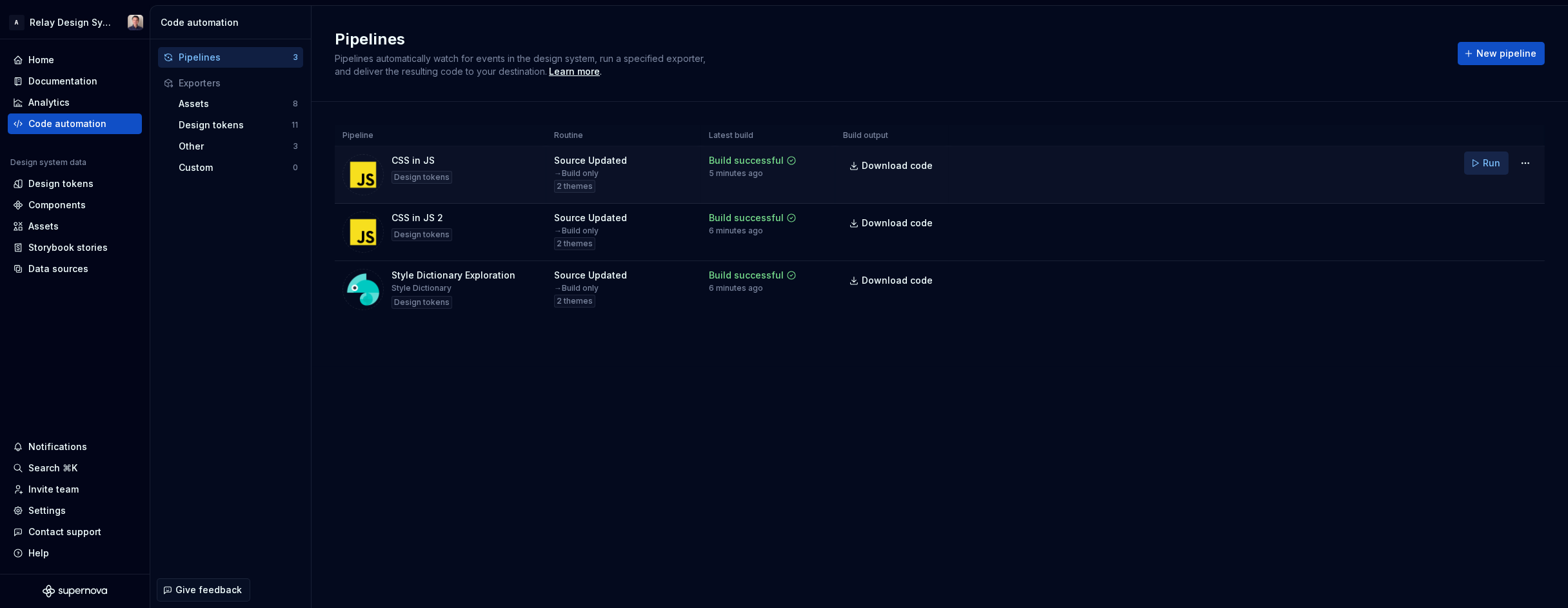
click at [1494, 161] on span "Run" at bounding box center [1492, 163] width 18 height 13
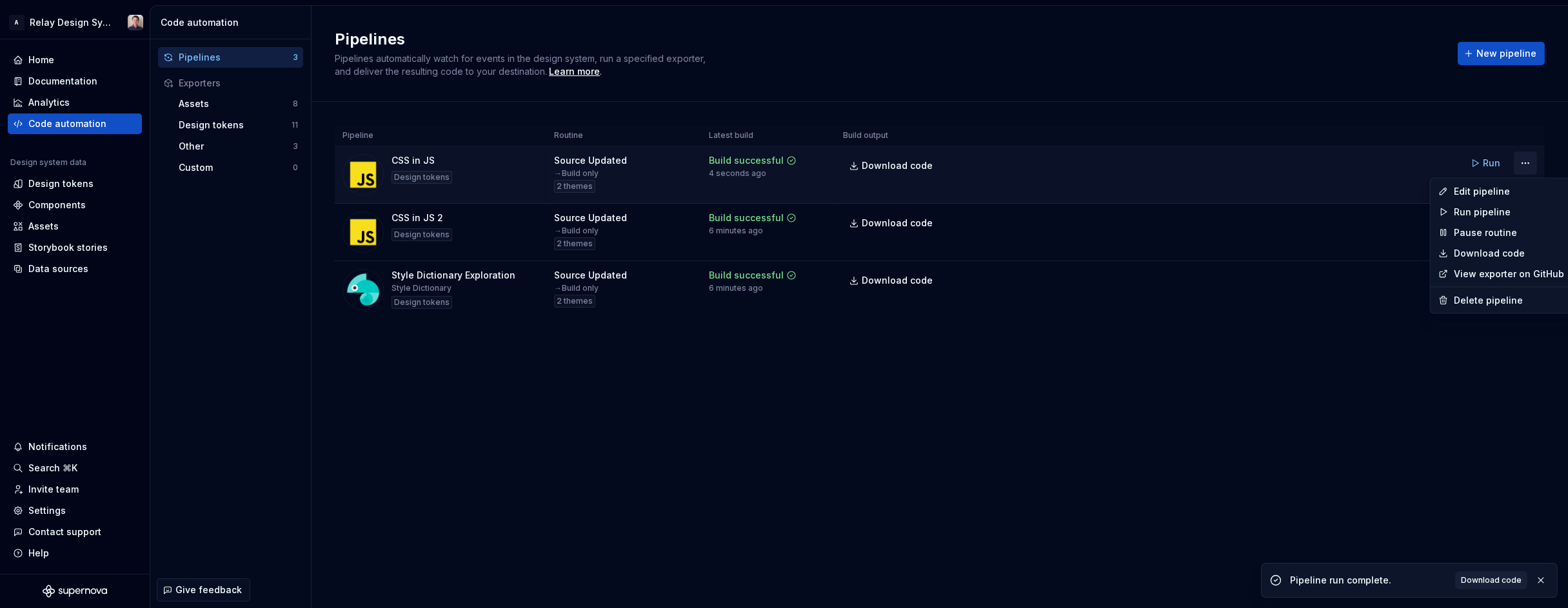
click at [1528, 163] on html "A Relay Design System Home Documentation Analytics Code automation Design syste…" at bounding box center [784, 304] width 1568 height 608
click at [1494, 191] on div "Edit pipeline" at bounding box center [1508, 191] width 111 height 13
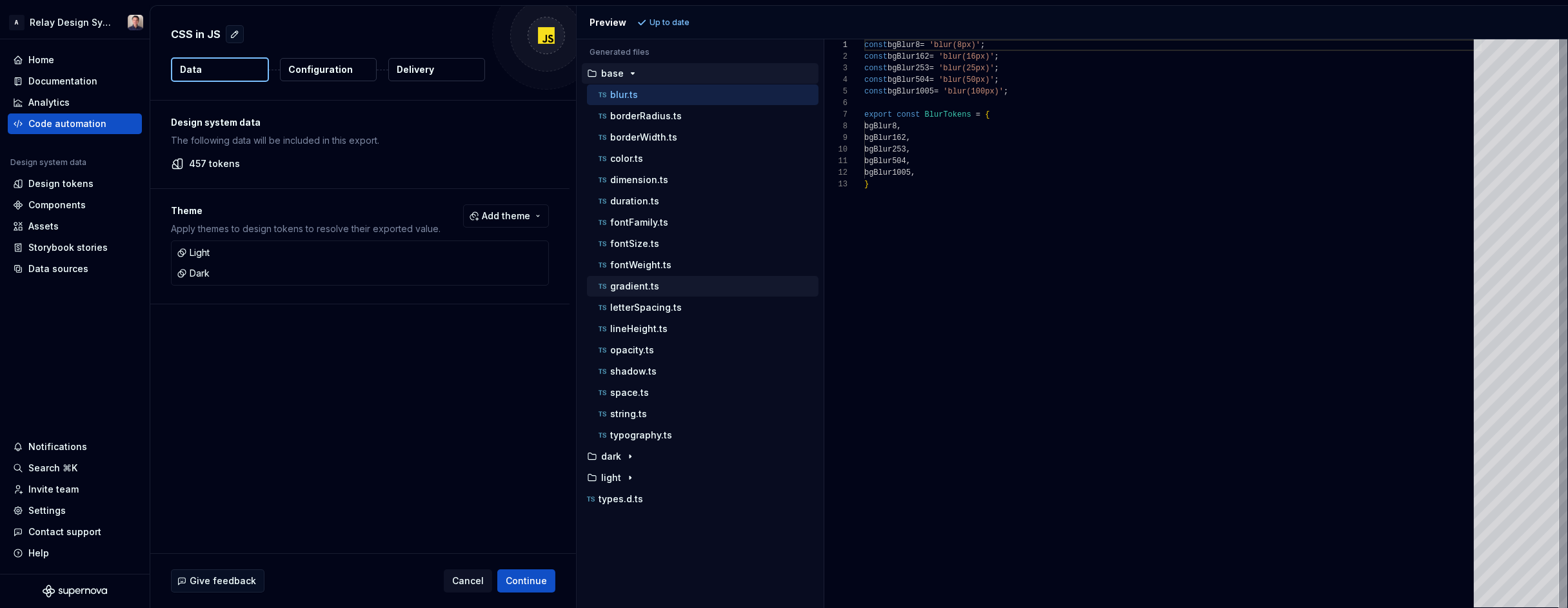
click at [636, 289] on p "gradient.ts" at bounding box center [634, 286] width 49 height 11
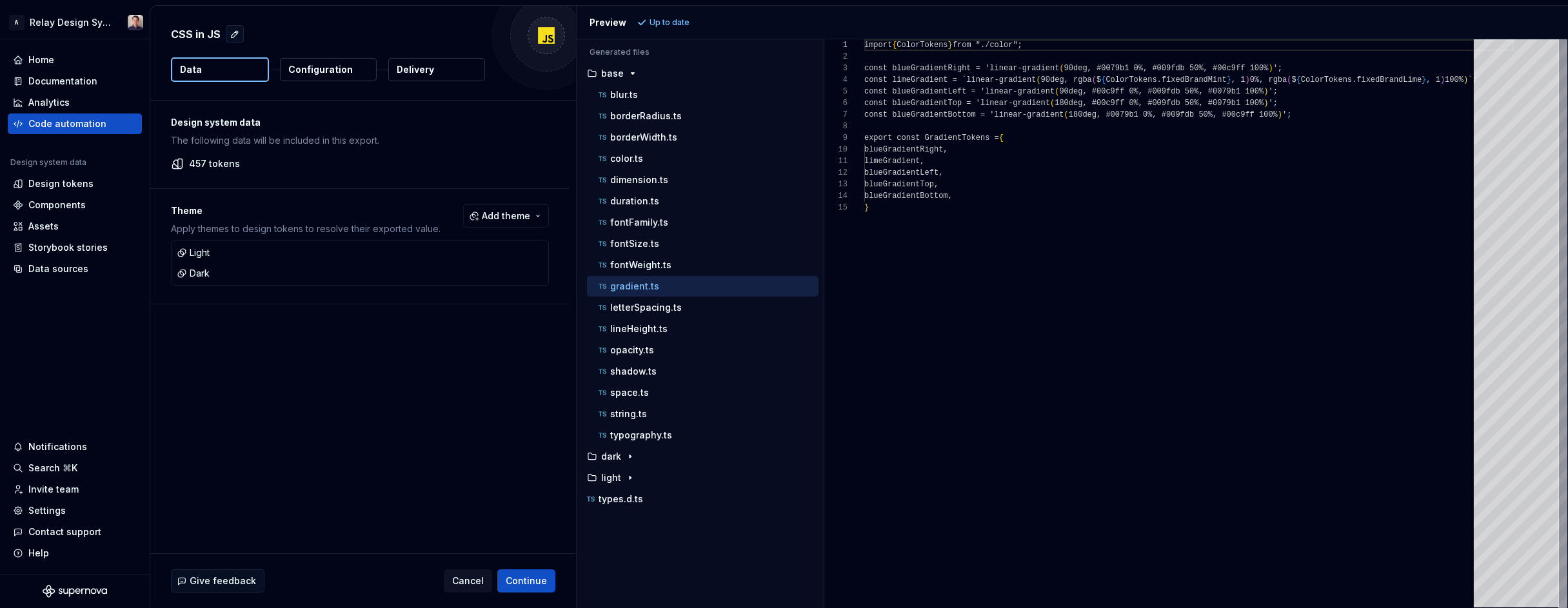
type textarea "**********"
